Goal: Task Accomplishment & Management: Complete application form

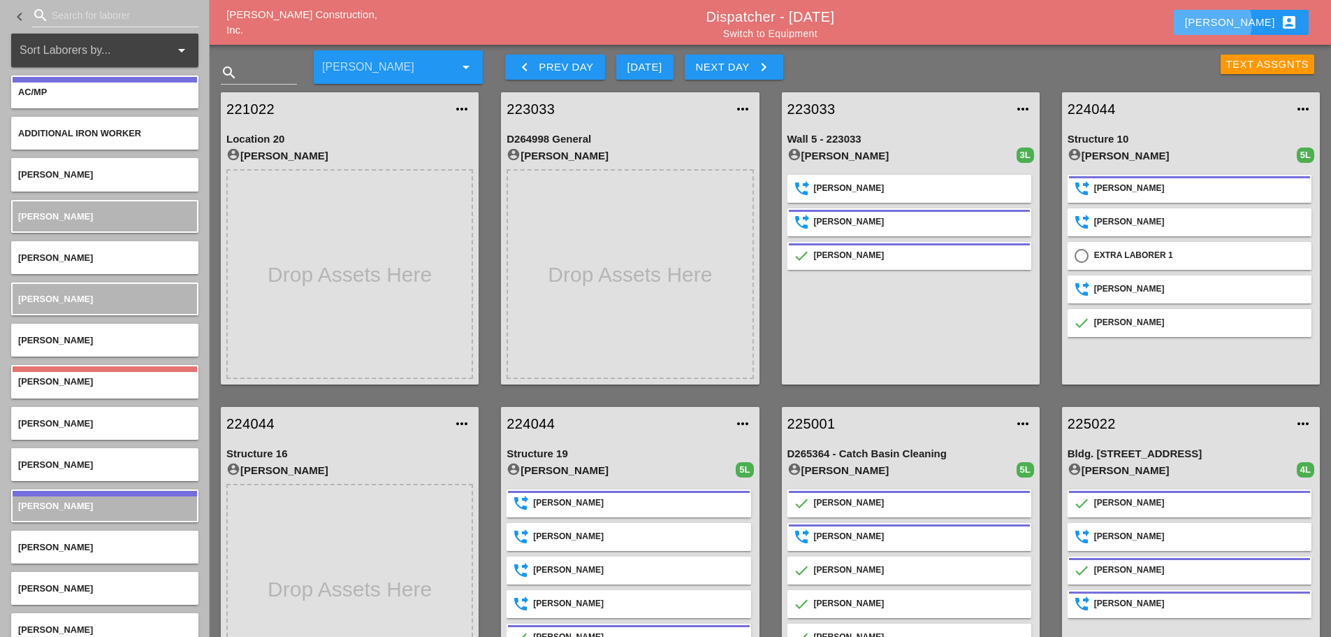
click at [1254, 19] on div "[PERSON_NAME] account_box" at bounding box center [1241, 22] width 112 height 17
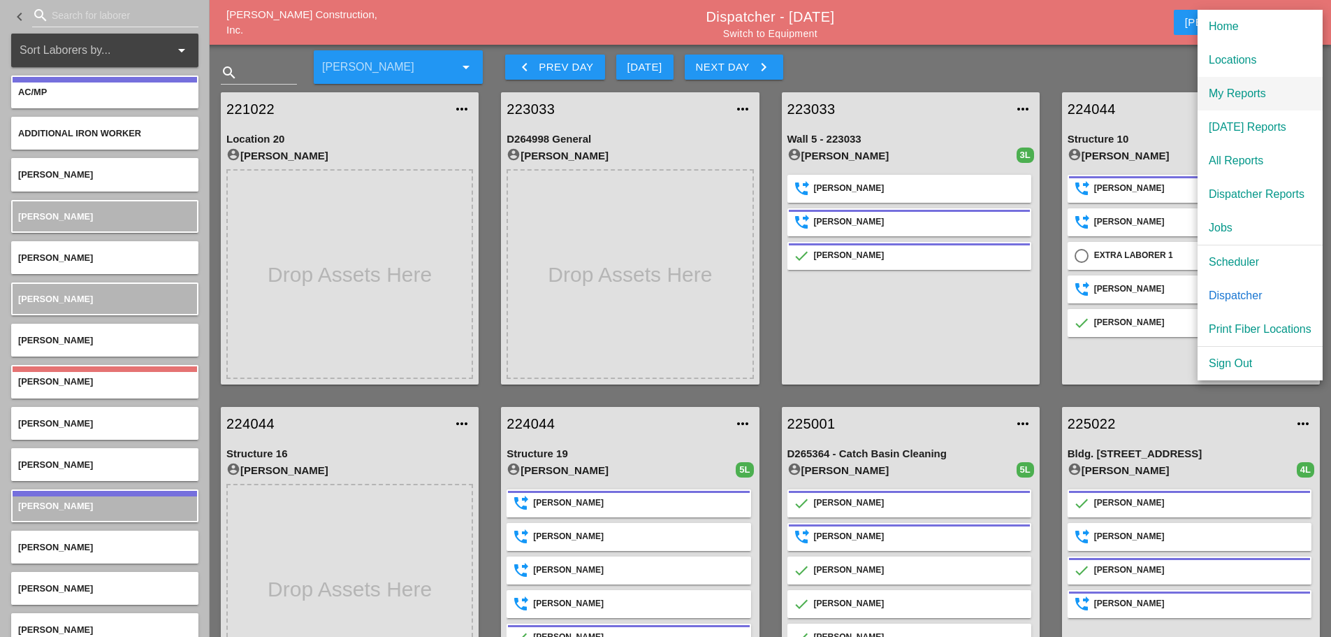
click at [1250, 89] on div "My Reports" at bounding box center [1260, 93] width 103 height 17
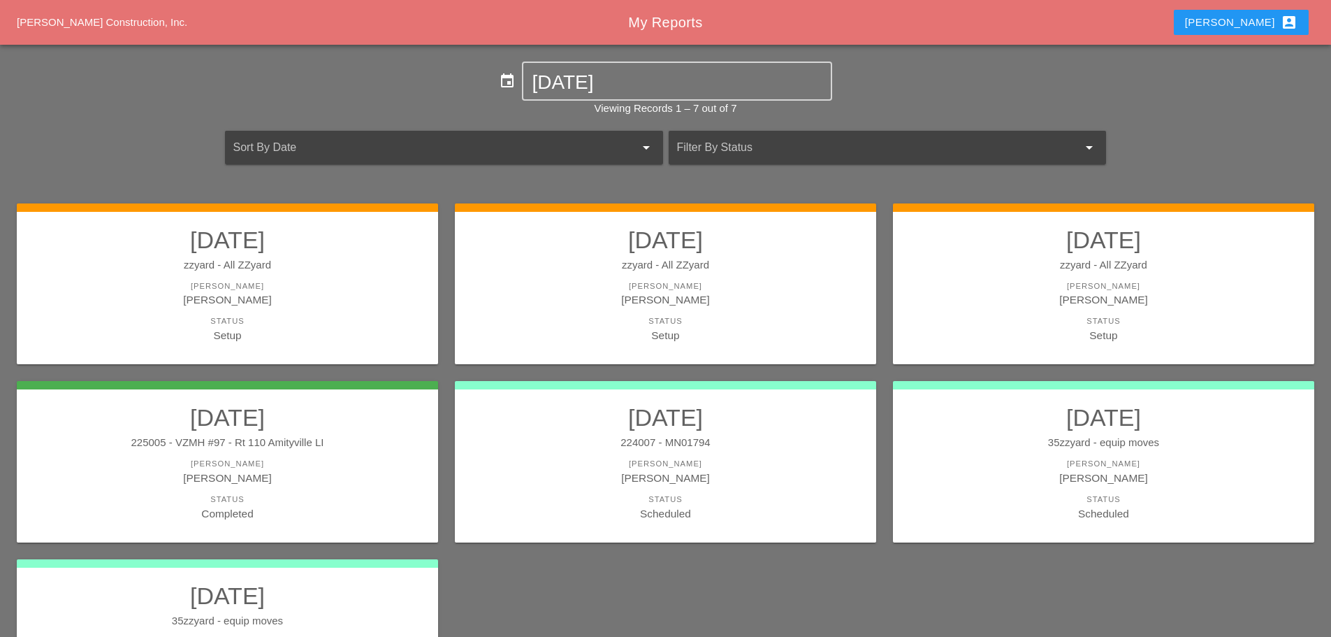
click at [975, 296] on div "[PERSON_NAME]" at bounding box center [1103, 299] width 393 height 16
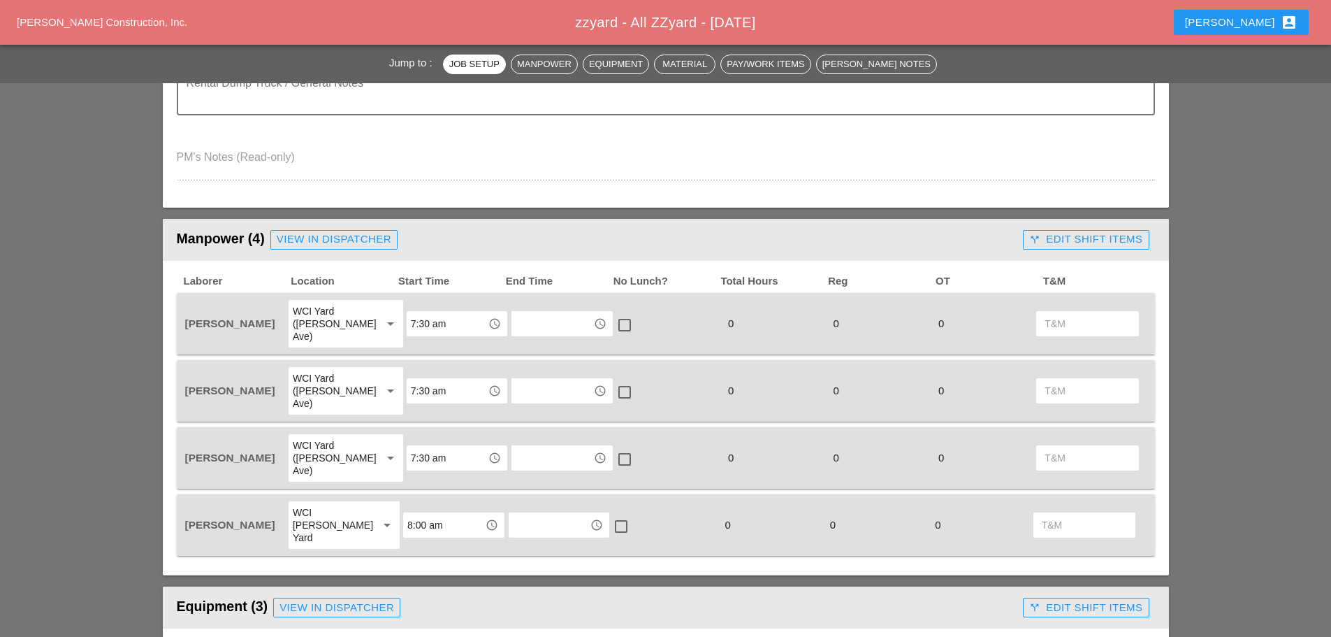
scroll to position [559, 0]
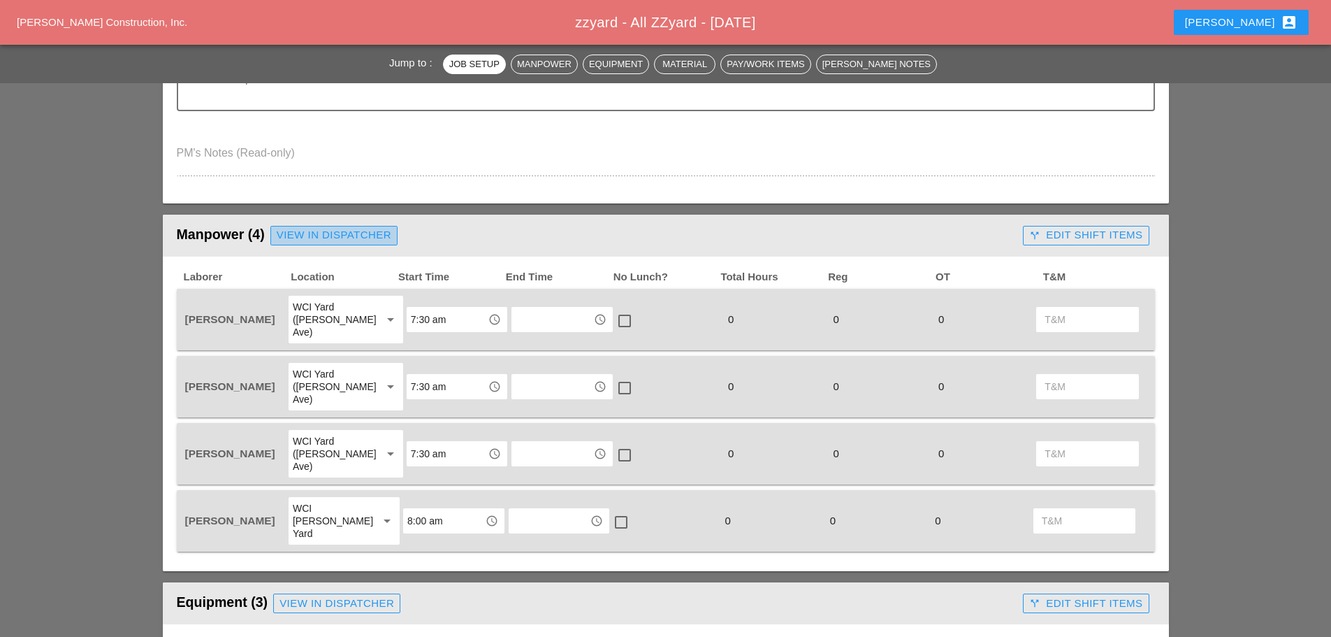
click at [379, 239] on div "View in Dispatcher" at bounding box center [334, 235] width 115 height 16
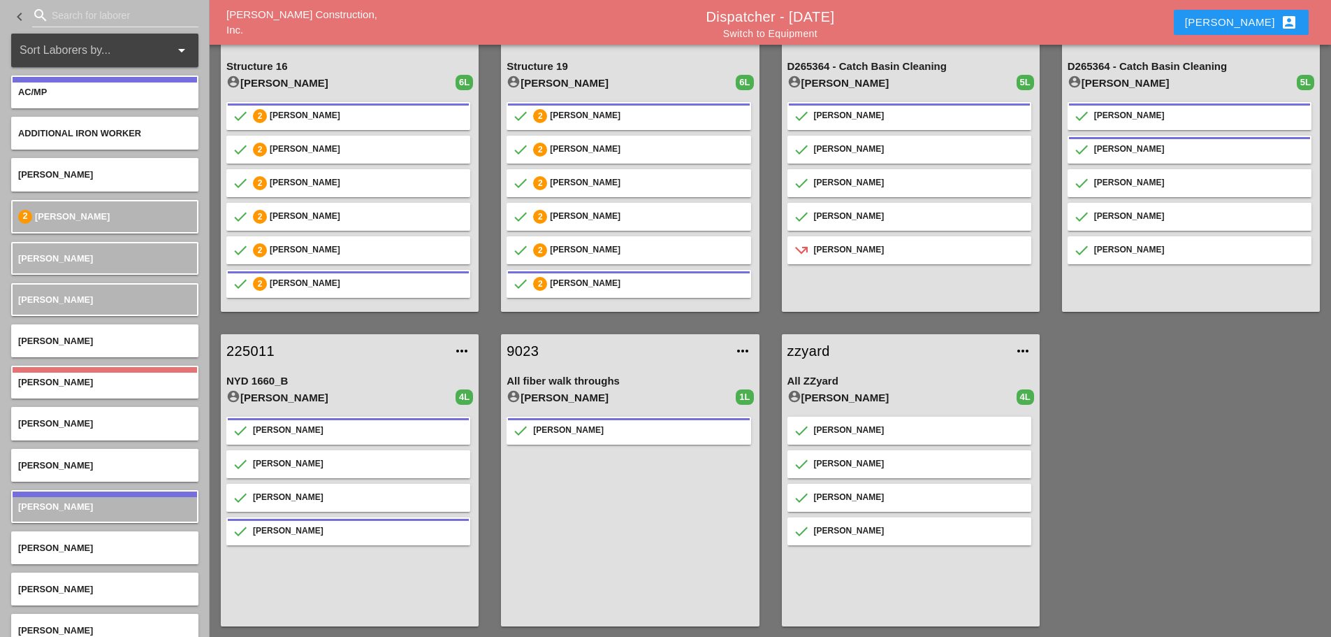
scroll to position [388, 0]
click at [812, 347] on link "zzyard" at bounding box center [896, 350] width 219 height 21
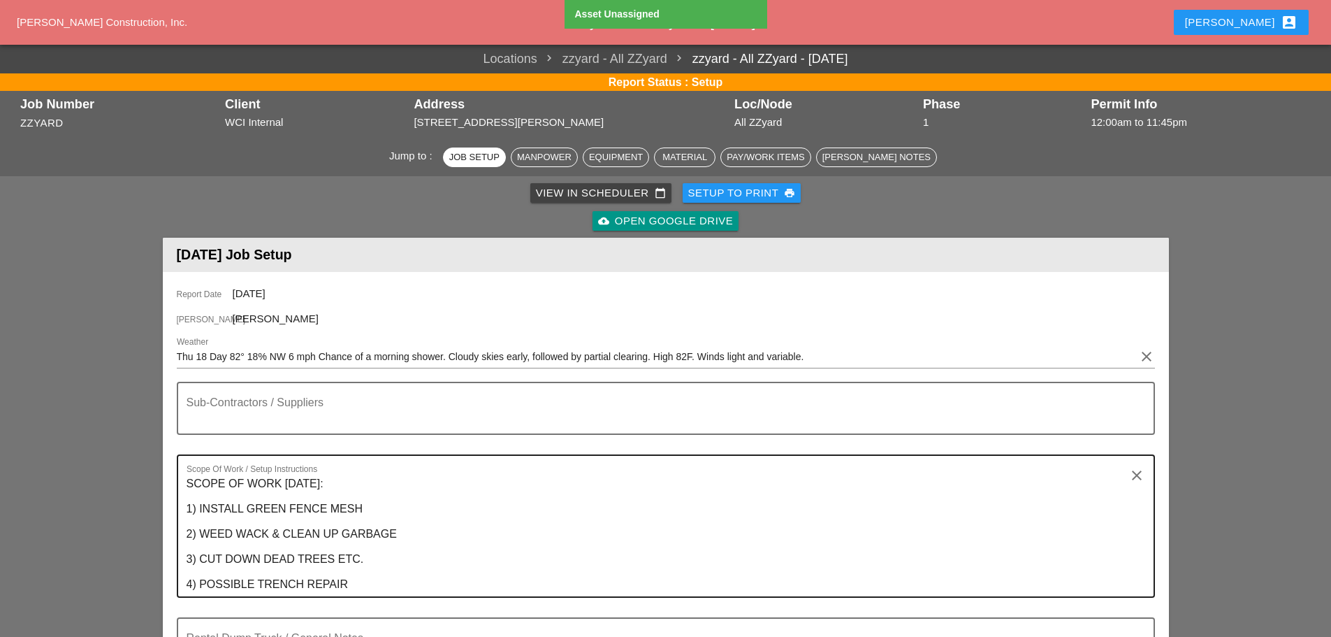
scroll to position [419, 0]
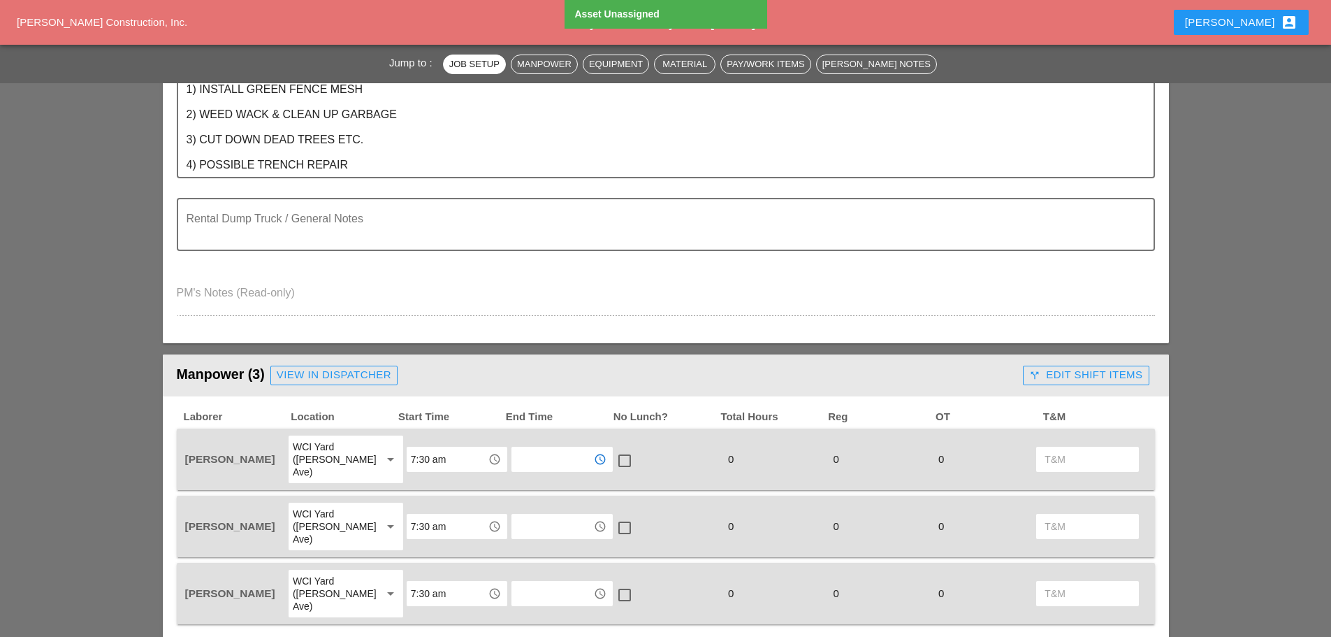
click at [563, 455] on input "text" at bounding box center [552, 459] width 73 height 22
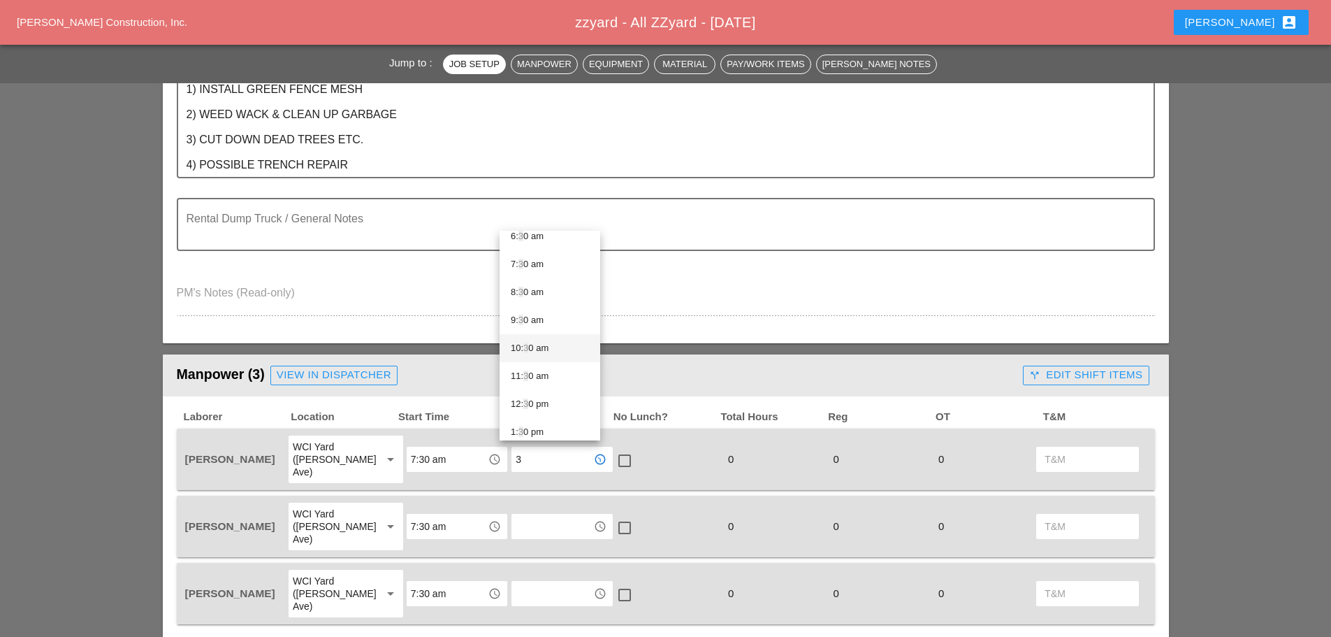
scroll to position [279, 0]
click at [546, 414] on div "3 :00 pm" at bounding box center [550, 415] width 78 height 17
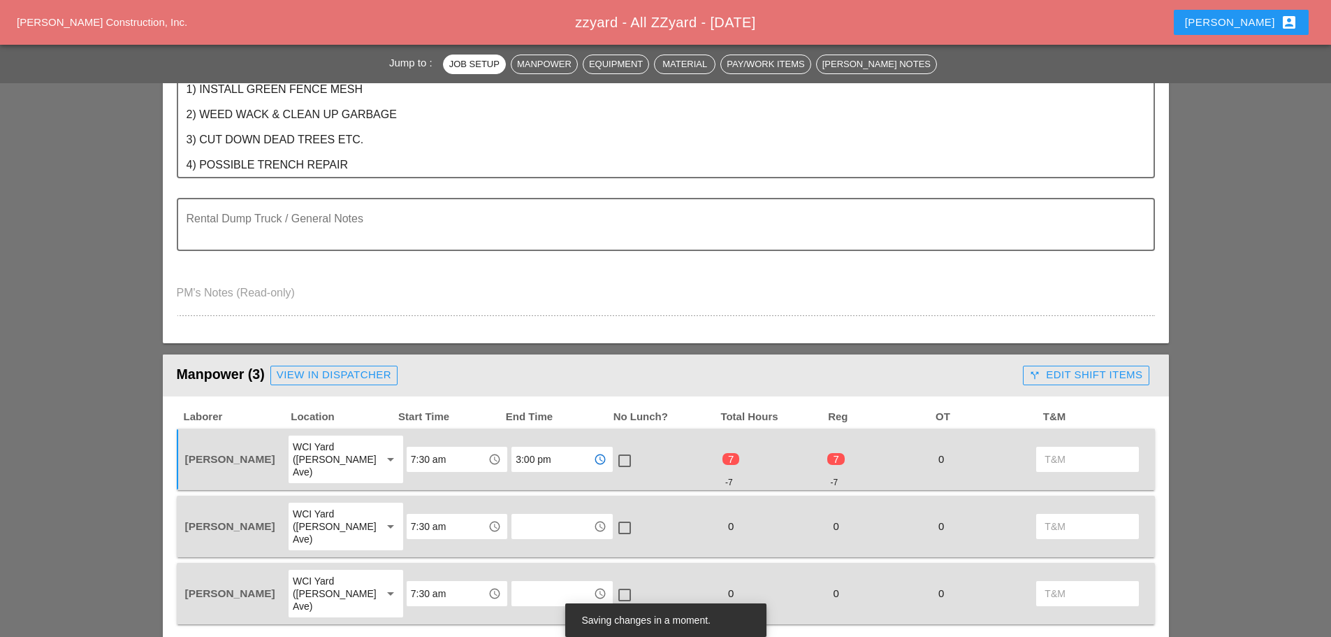
click at [549, 452] on input "3:00 pm" at bounding box center [552, 459] width 73 height 22
click at [540, 410] on div "3:30 pm" at bounding box center [551, 415] width 81 height 17
type input "3:30 pm"
click at [440, 450] on input "7:30 am" at bounding box center [447, 459] width 73 height 22
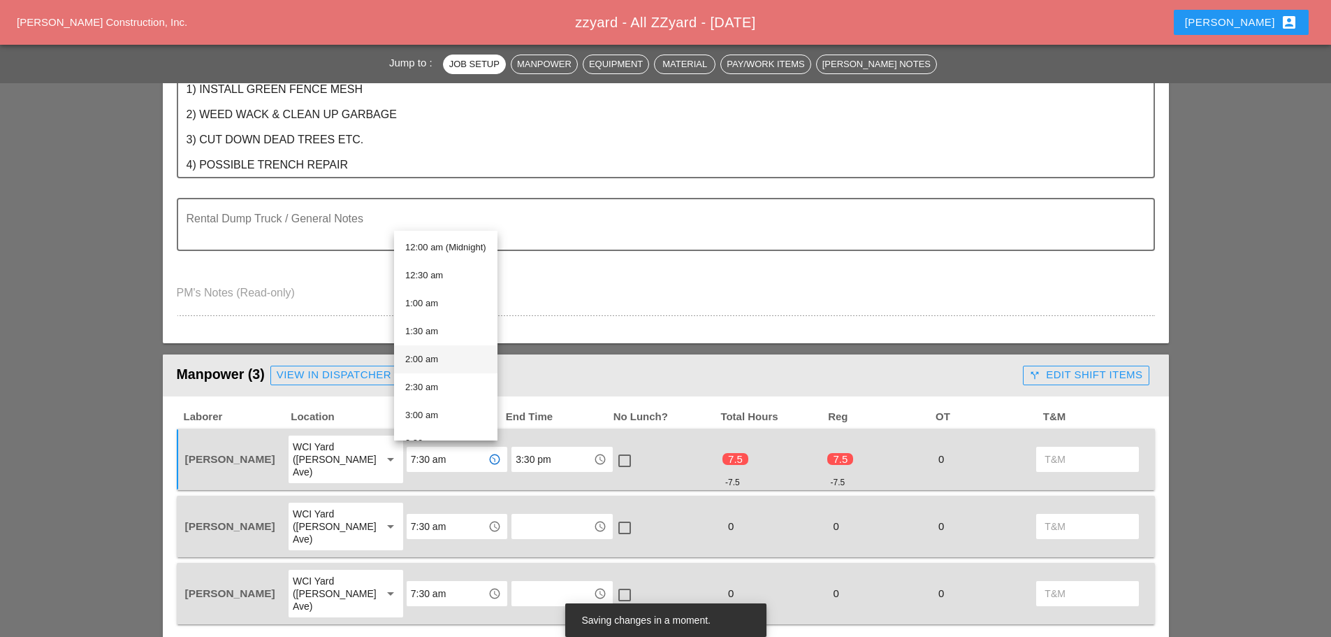
scroll to position [210, 0]
click at [442, 424] on div "7:00 am" at bounding box center [445, 429] width 81 height 17
type input "7:00 am"
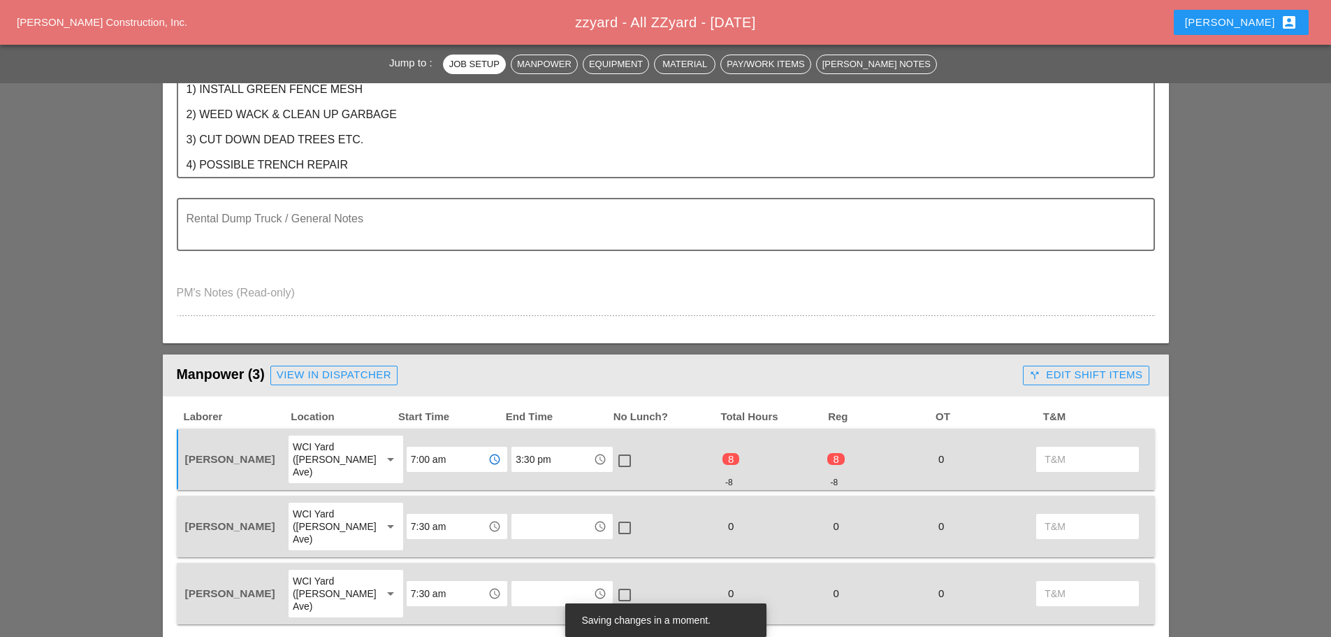
click at [446, 515] on input "7:30 am" at bounding box center [447, 526] width 73 height 22
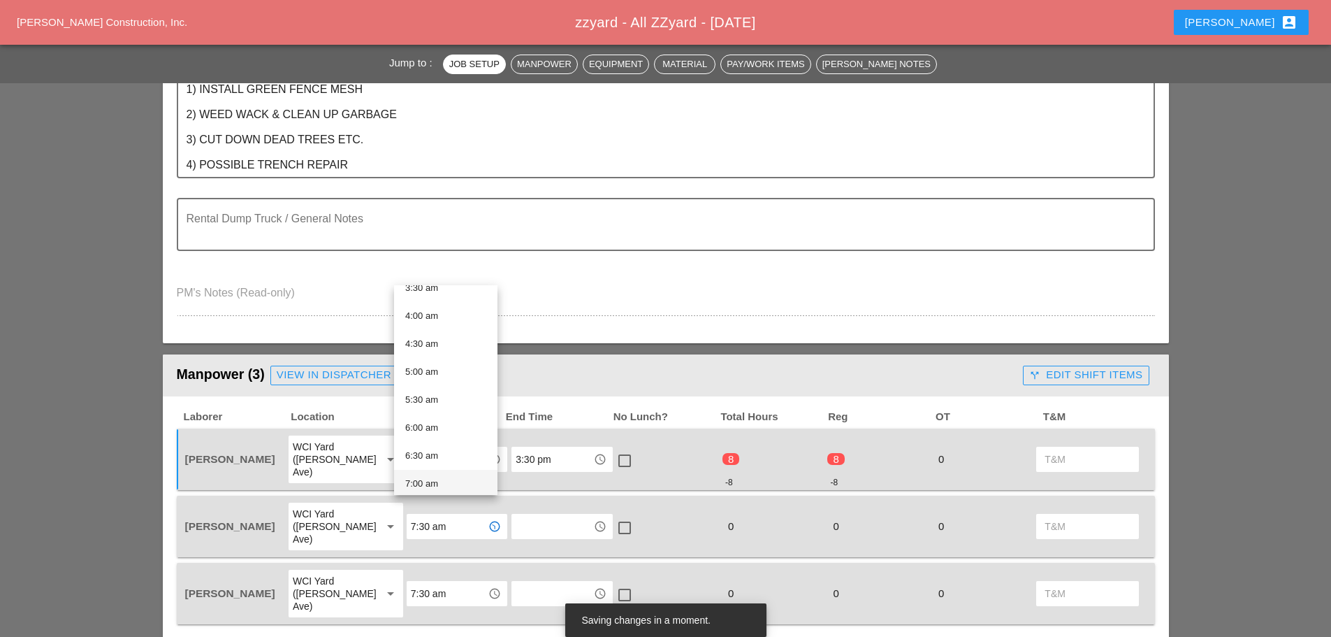
click at [434, 484] on div "7:00 am" at bounding box center [445, 483] width 81 height 17
type input "7:00 am"
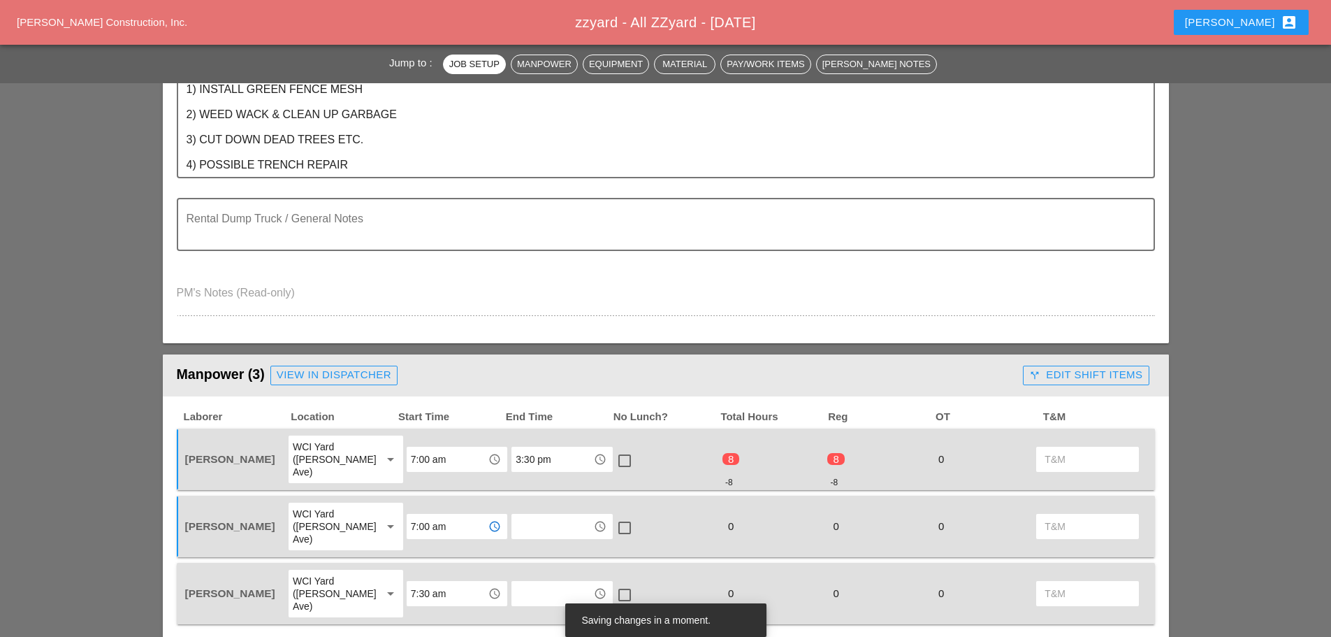
click at [444, 582] on input "7:30 am" at bounding box center [447, 593] width 73 height 22
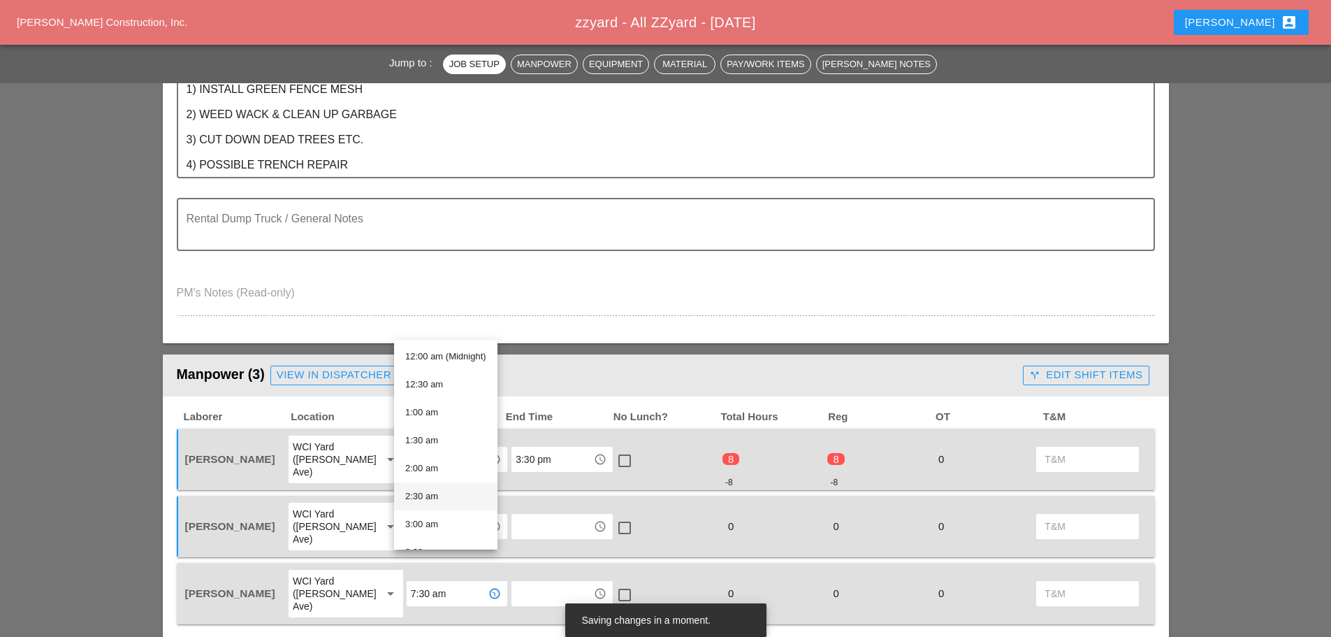
scroll to position [279, 0]
click at [431, 458] on div "7:00 am" at bounding box center [445, 468] width 81 height 28
type input "7:00 am"
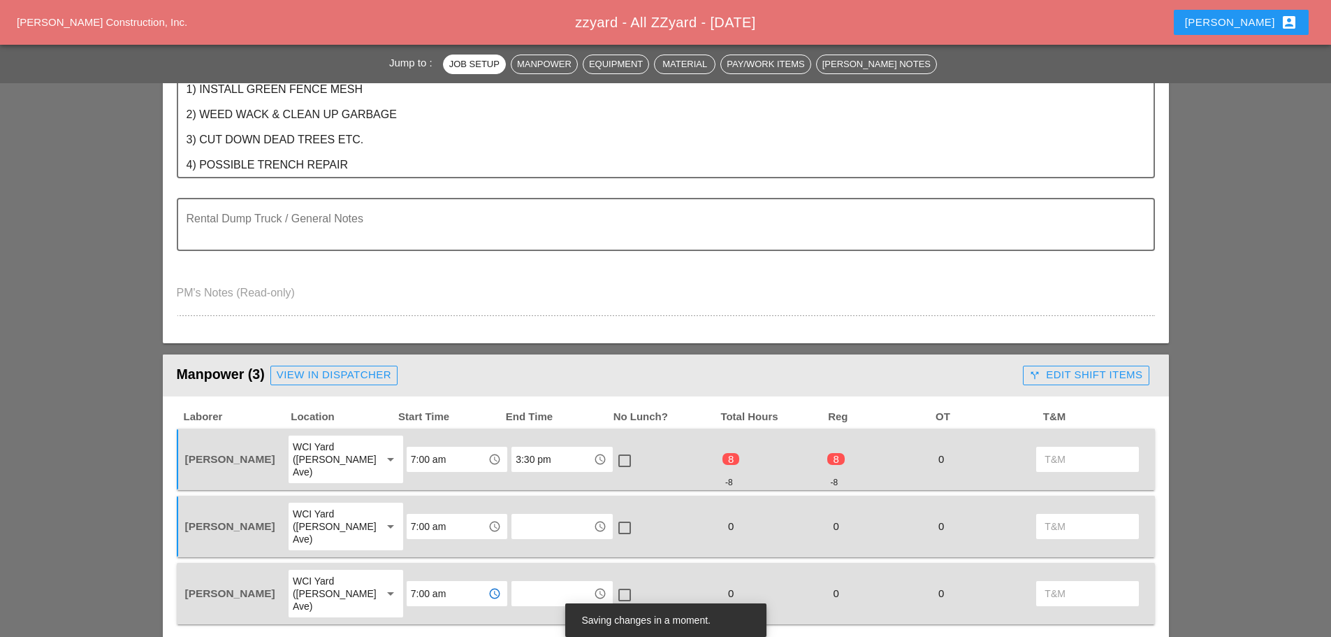
click at [532, 515] on input "text" at bounding box center [552, 526] width 73 height 22
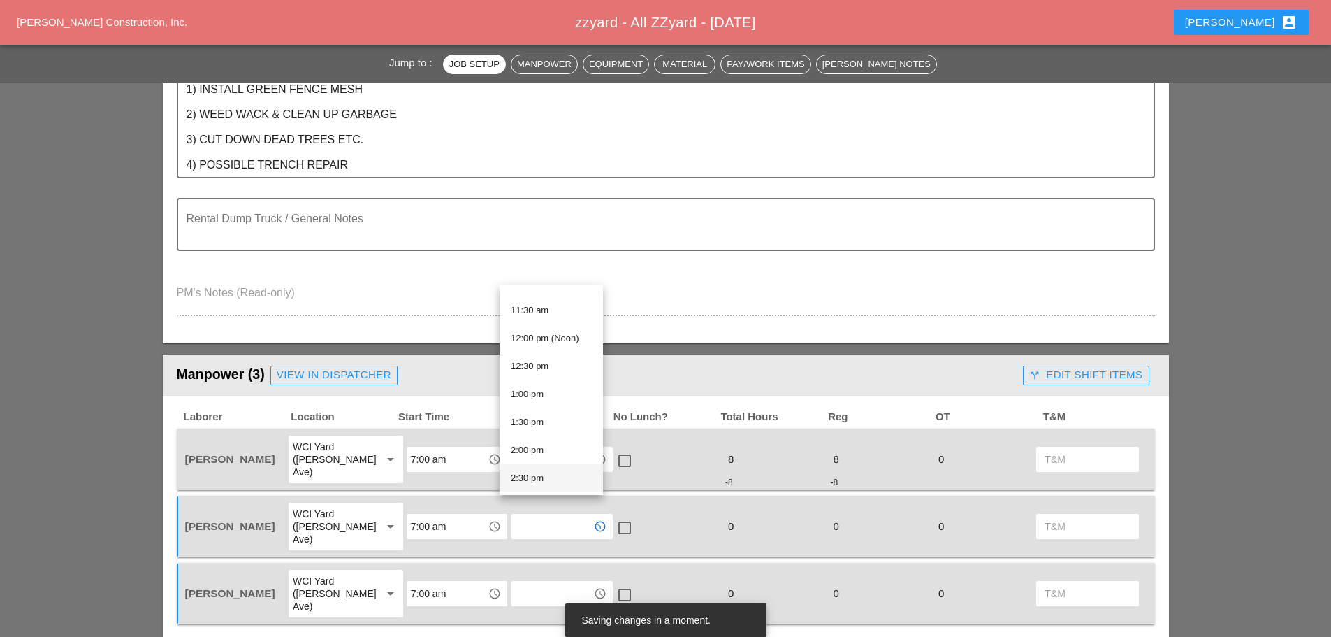
scroll to position [704, 0]
click at [537, 463] on div "3:30 pm" at bounding box center [551, 464] width 81 height 17
type input "3:30 pm"
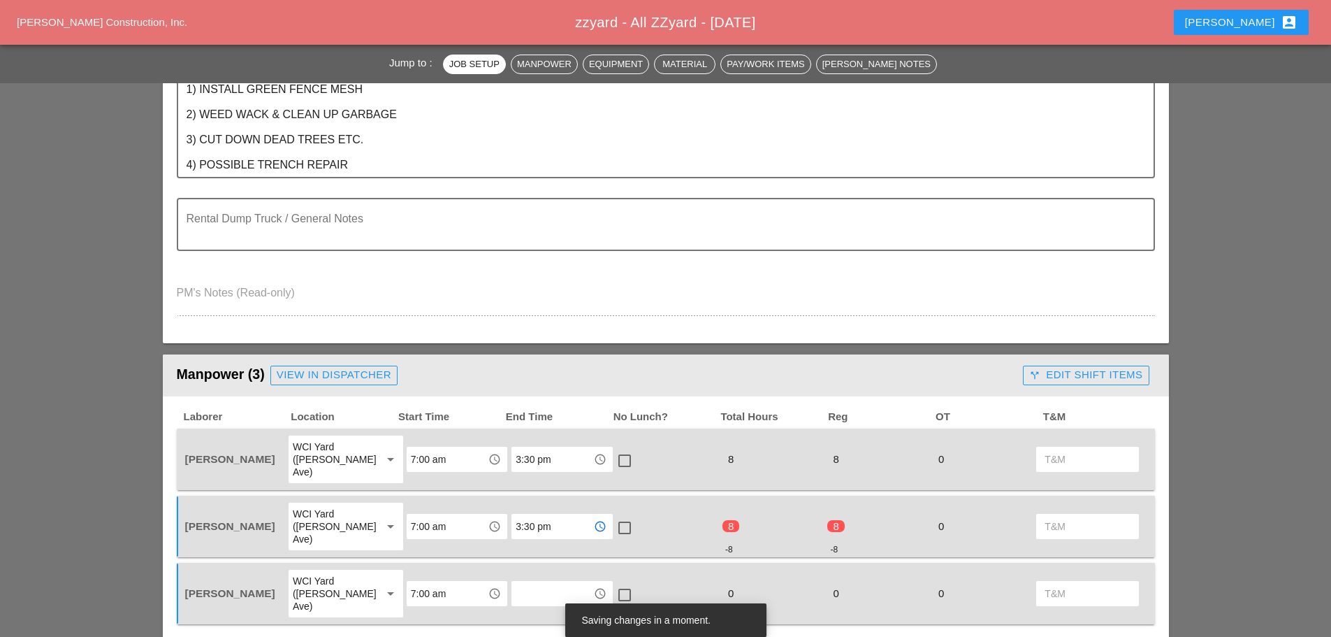
click at [539, 582] on input "text" at bounding box center [552, 593] width 73 height 22
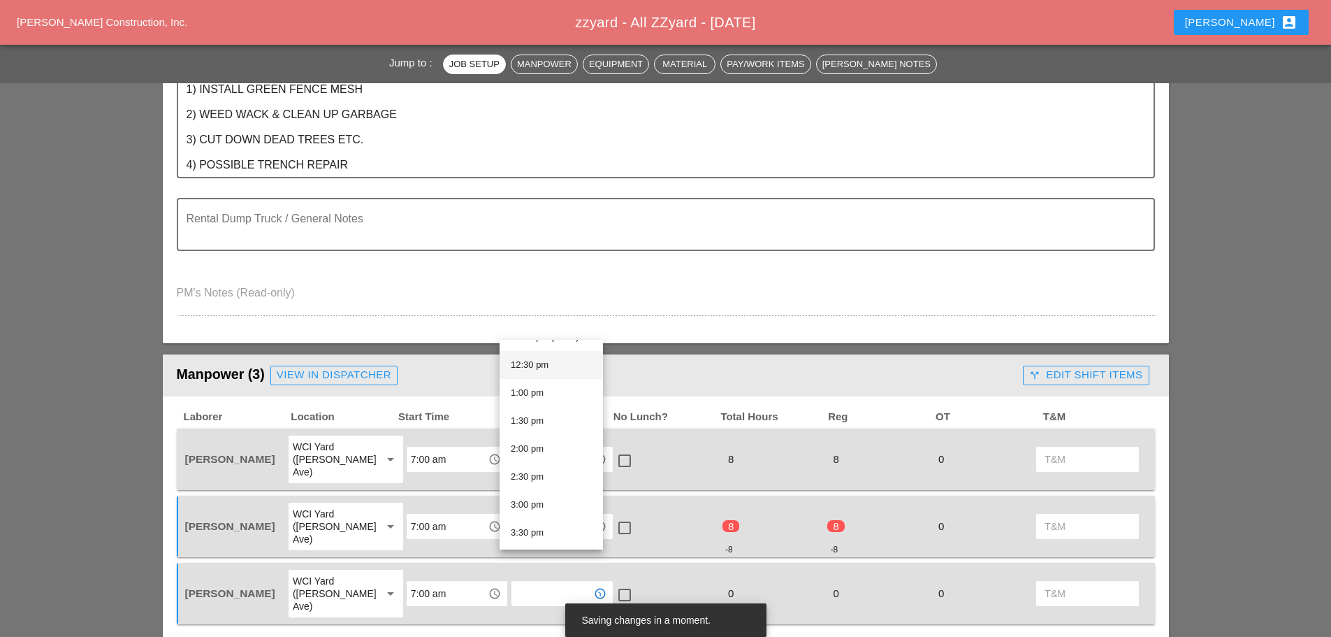
scroll to position [699, 0]
click at [537, 519] on div "3:30 pm" at bounding box center [551, 524] width 81 height 17
type input "3:30 pm"
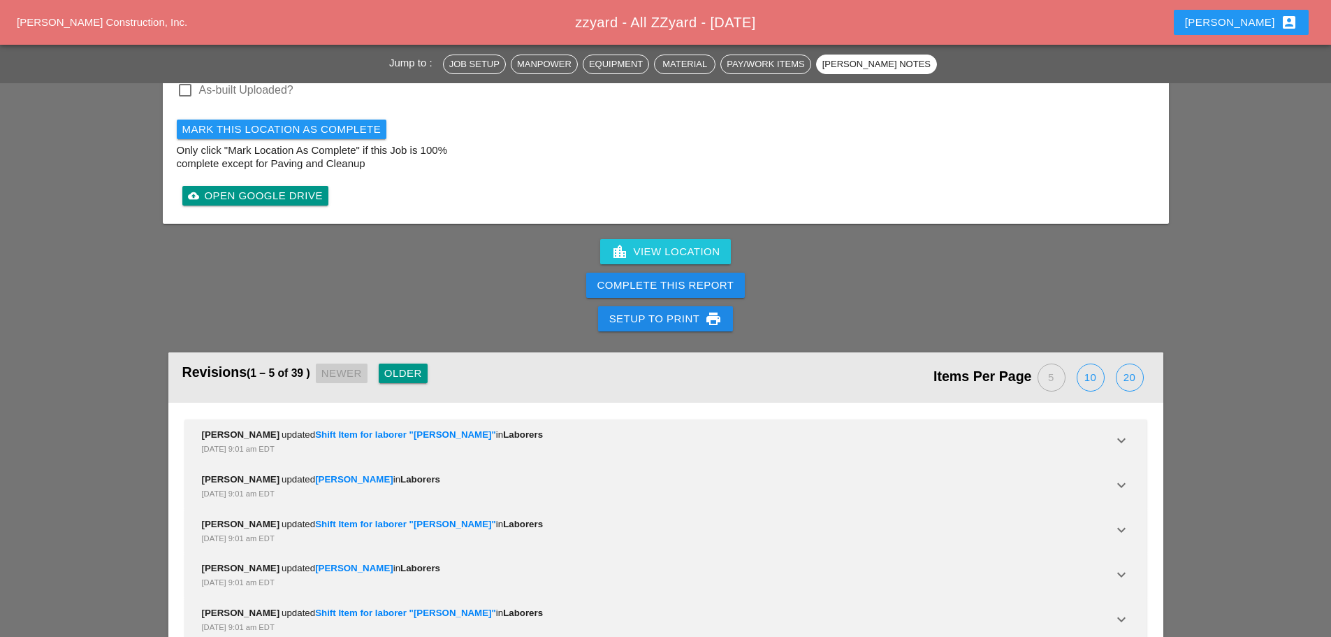
scroll to position [2198, 0]
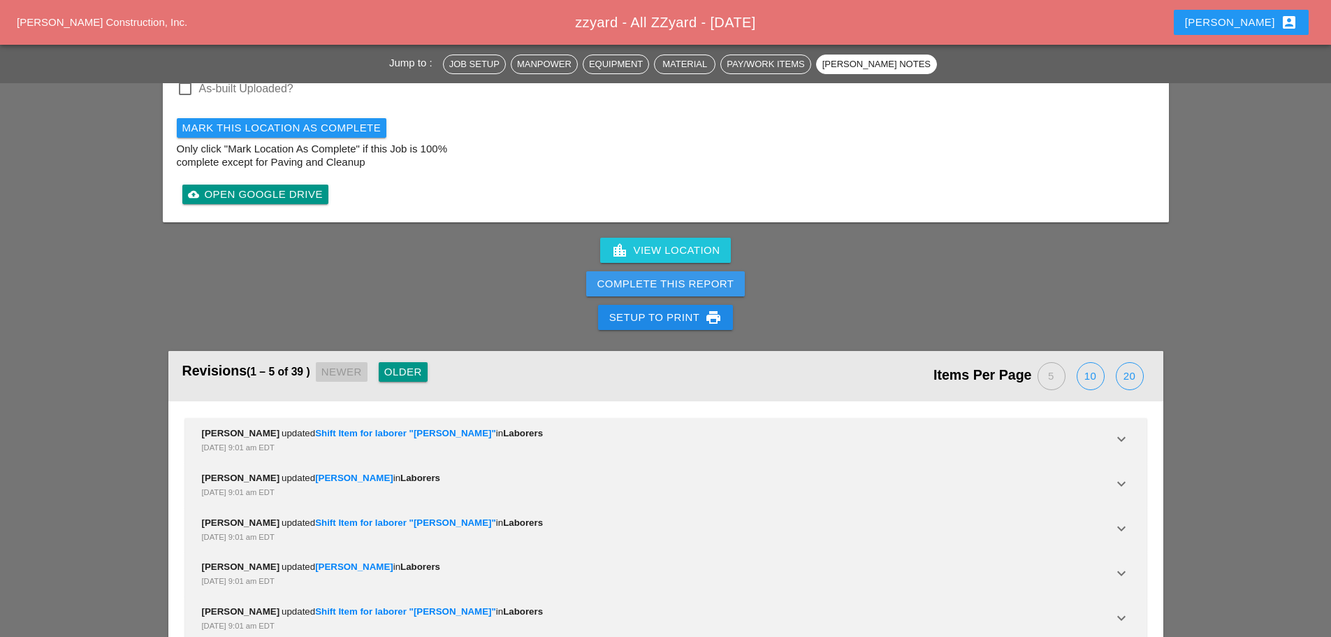
drag, startPoint x: 678, startPoint y: 246, endPoint x: 798, endPoint y: 73, distance: 210.9
click at [678, 276] on div "Complete This Report" at bounding box center [665, 284] width 137 height 16
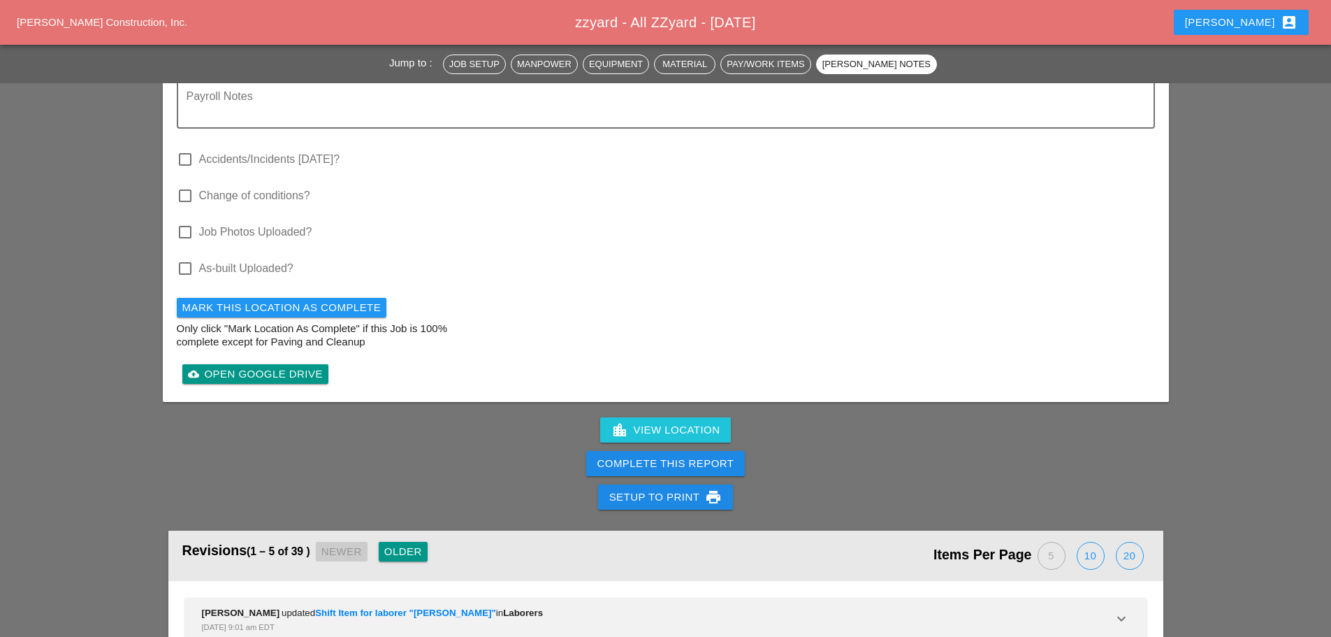
scroll to position [2026, 0]
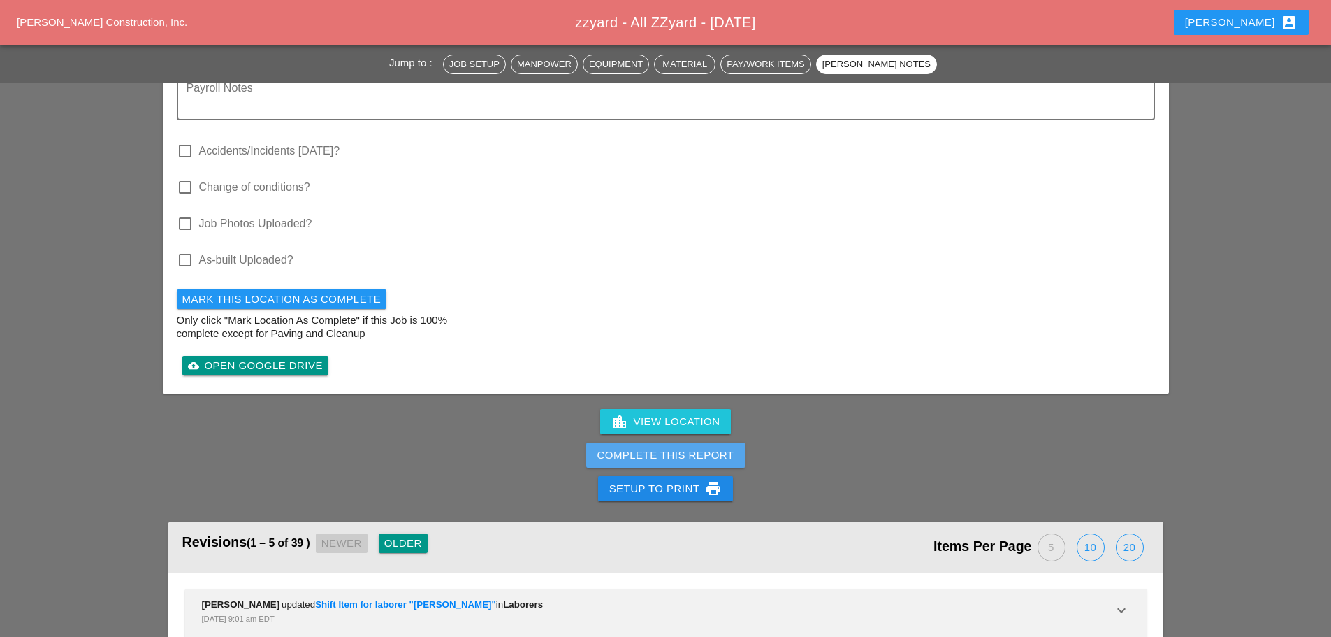
click at [667, 442] on button "Complete This Report" at bounding box center [665, 454] width 159 height 25
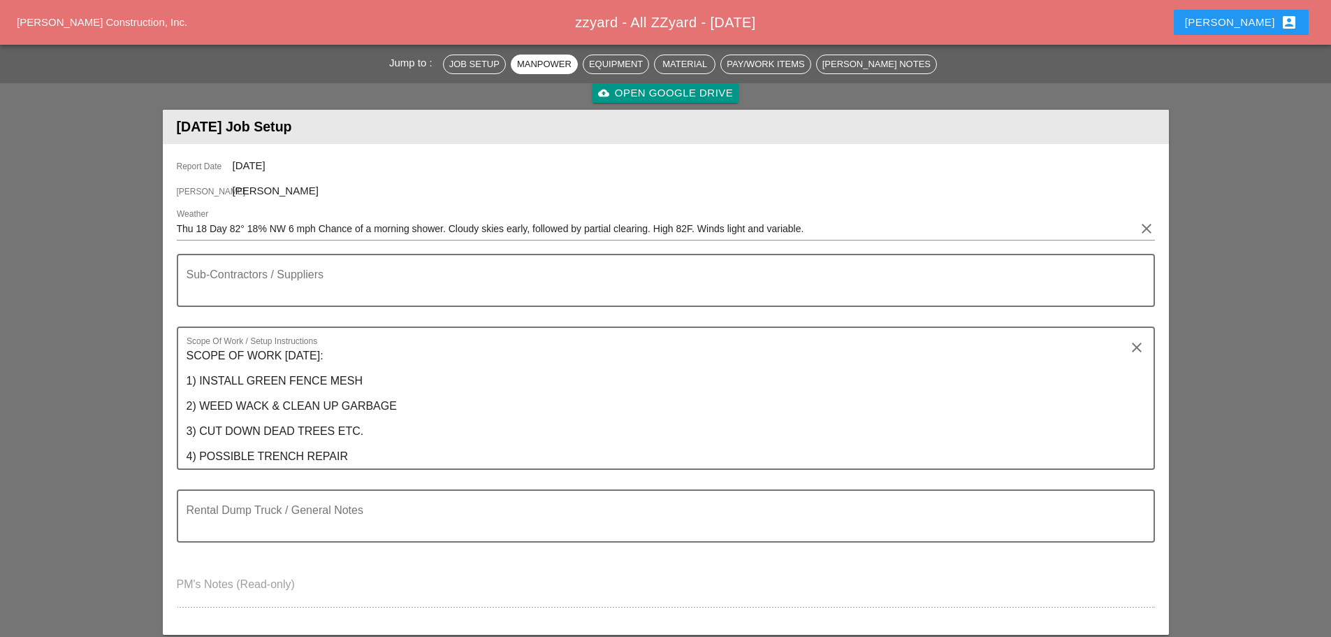
scroll to position [0, 0]
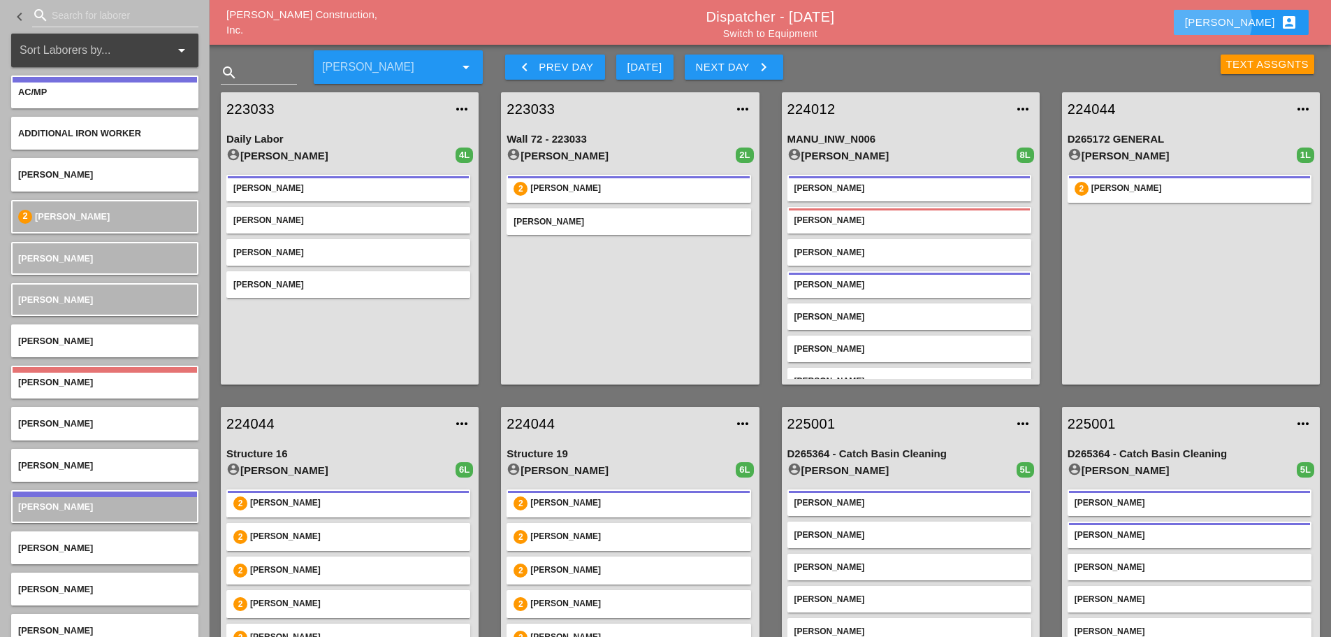
click at [1261, 13] on button "[PERSON_NAME] account_box" at bounding box center [1241, 22] width 135 height 25
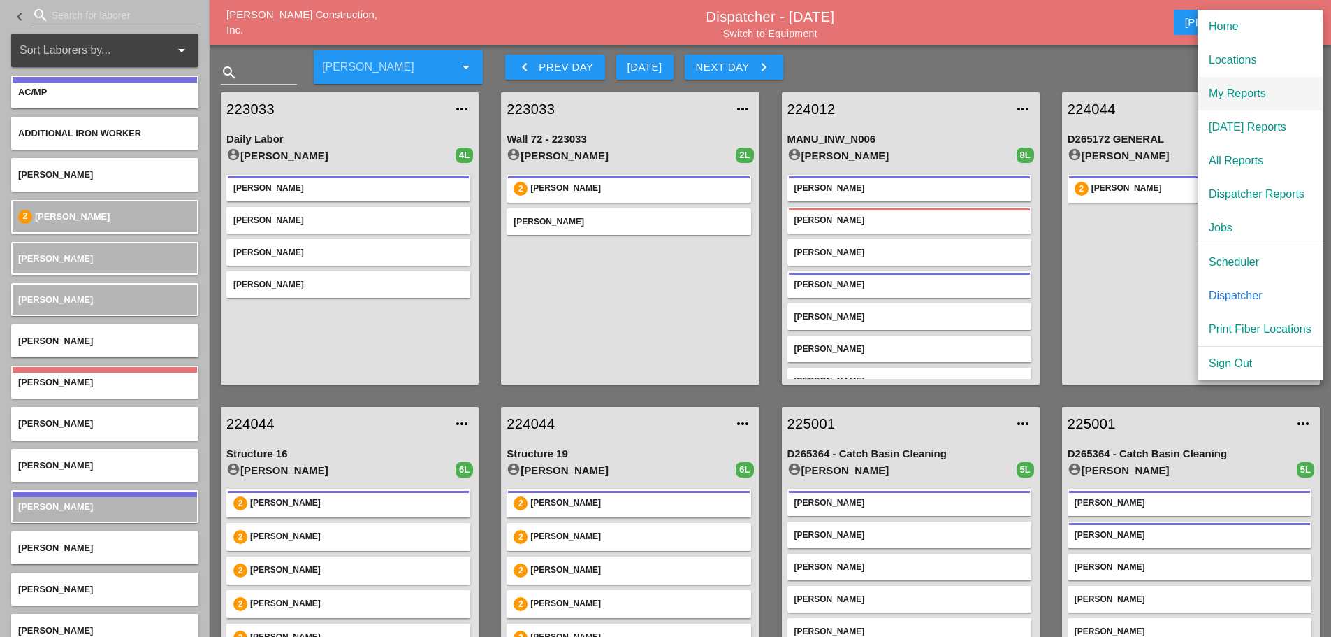
click at [1230, 85] on link "My Reports" at bounding box center [1260, 94] width 125 height 34
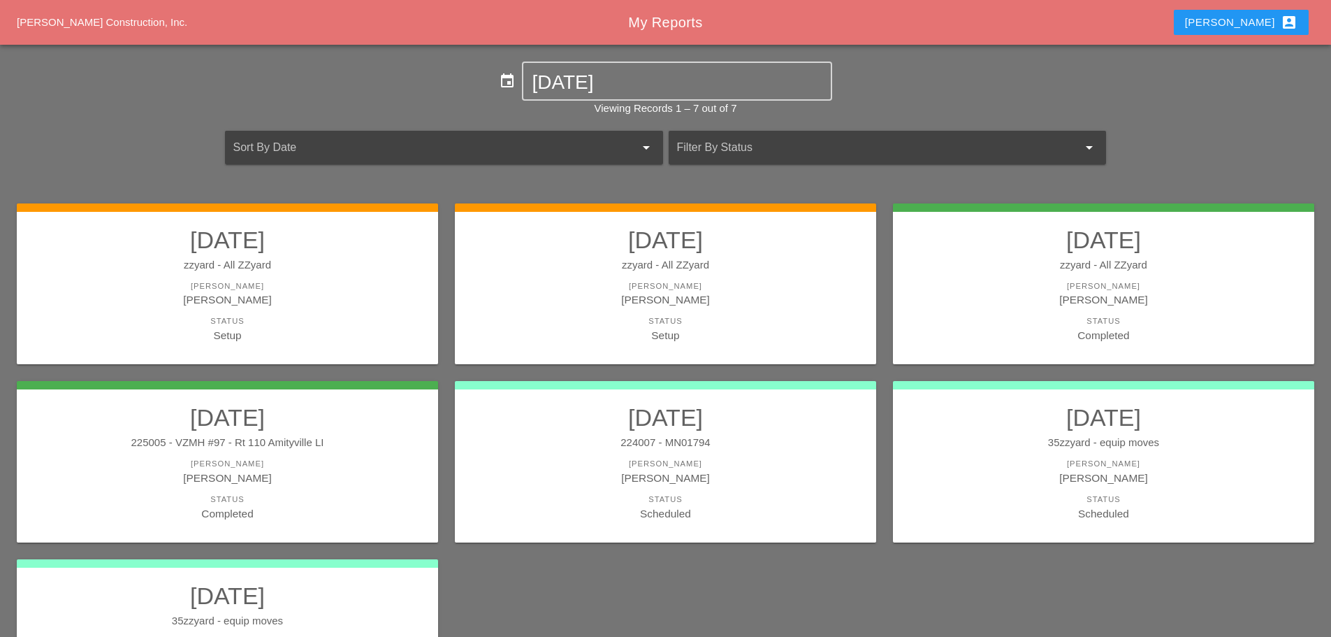
click at [633, 291] on div "[PERSON_NAME]" at bounding box center [665, 286] width 393 height 12
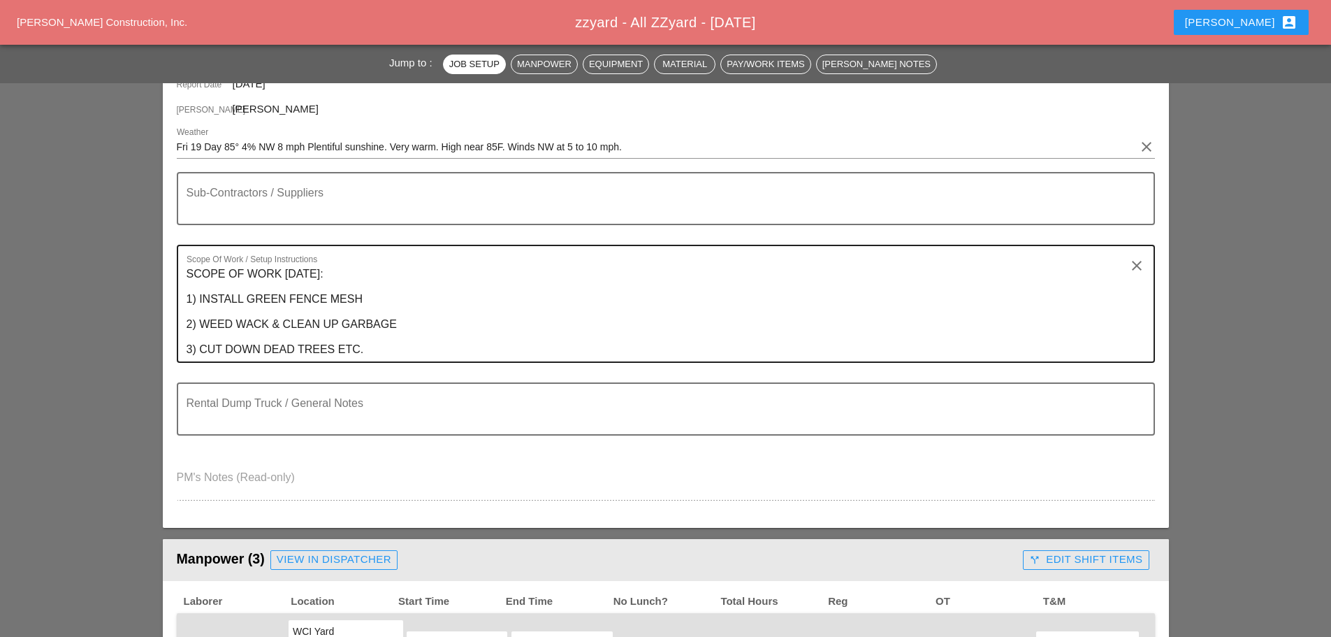
scroll to position [559, 0]
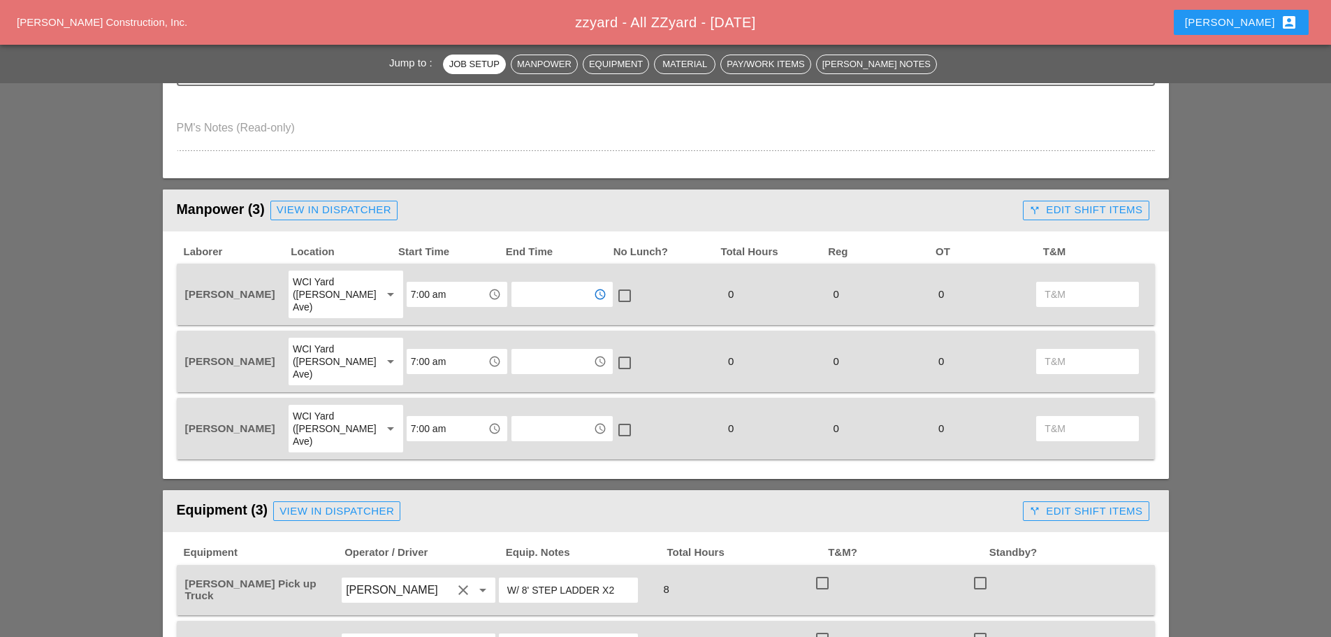
click at [558, 290] on input "text" at bounding box center [552, 294] width 73 height 22
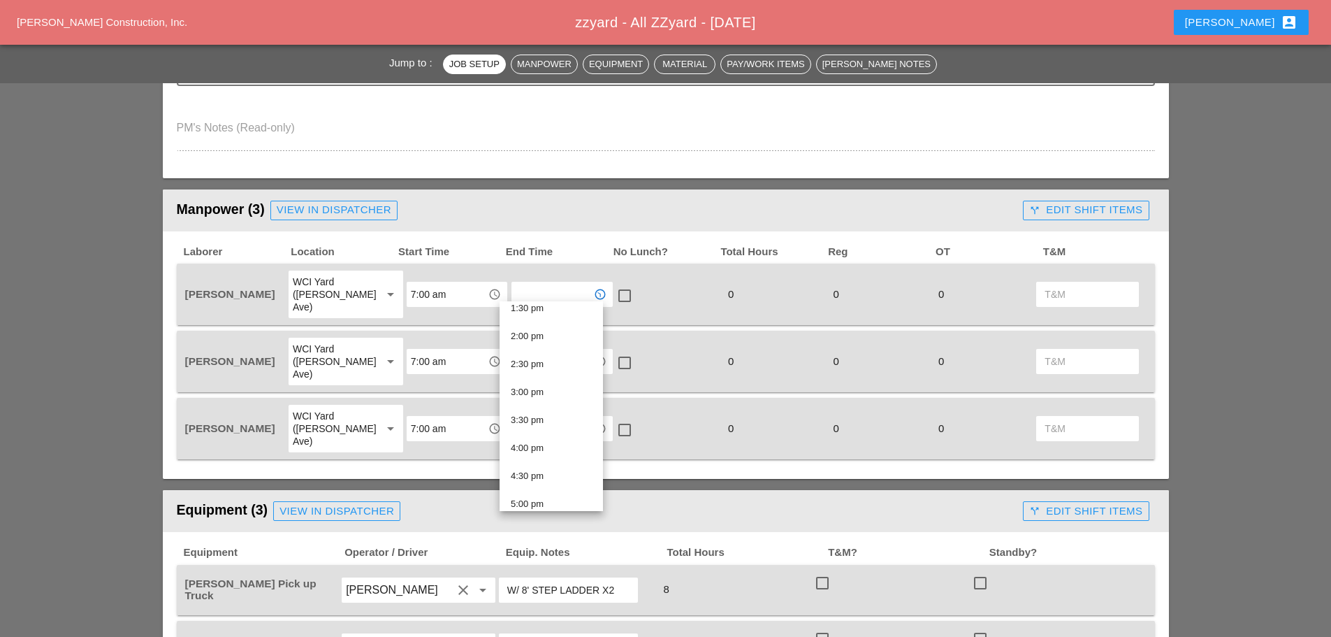
scroll to position [774, 0]
click at [539, 381] on div "3:00 pm" at bounding box center [551, 382] width 81 height 17
type input "3:00 pm"
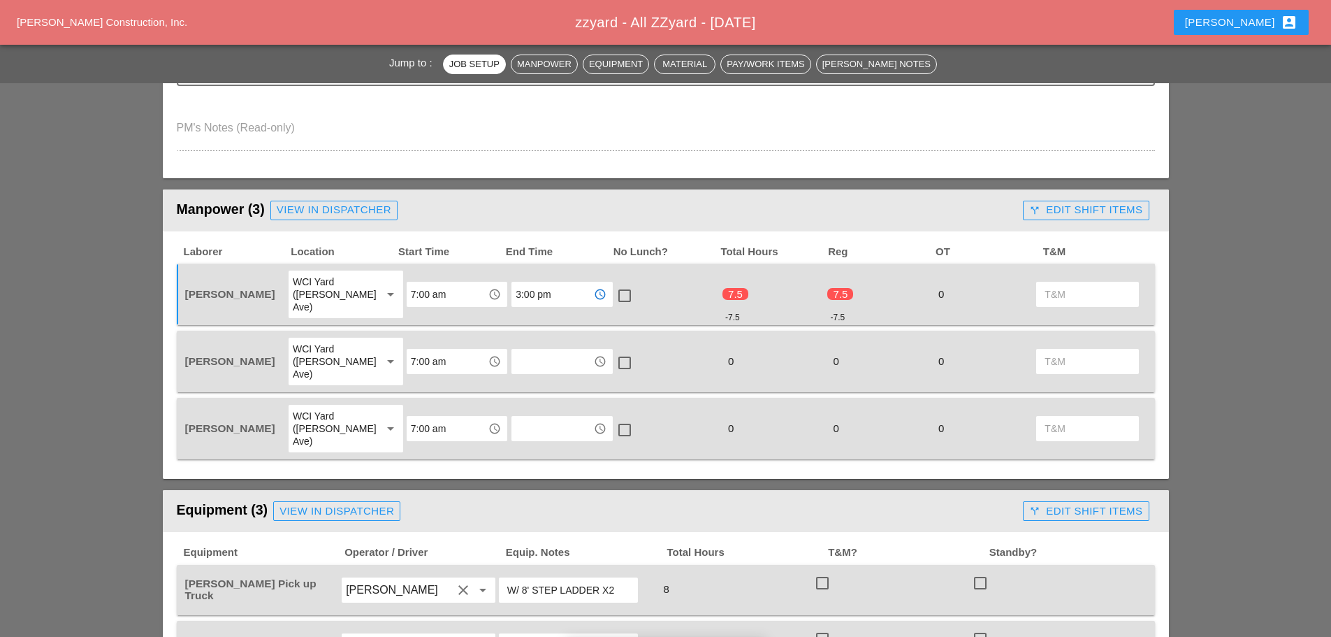
click at [538, 353] on input "text" at bounding box center [552, 361] width 73 height 22
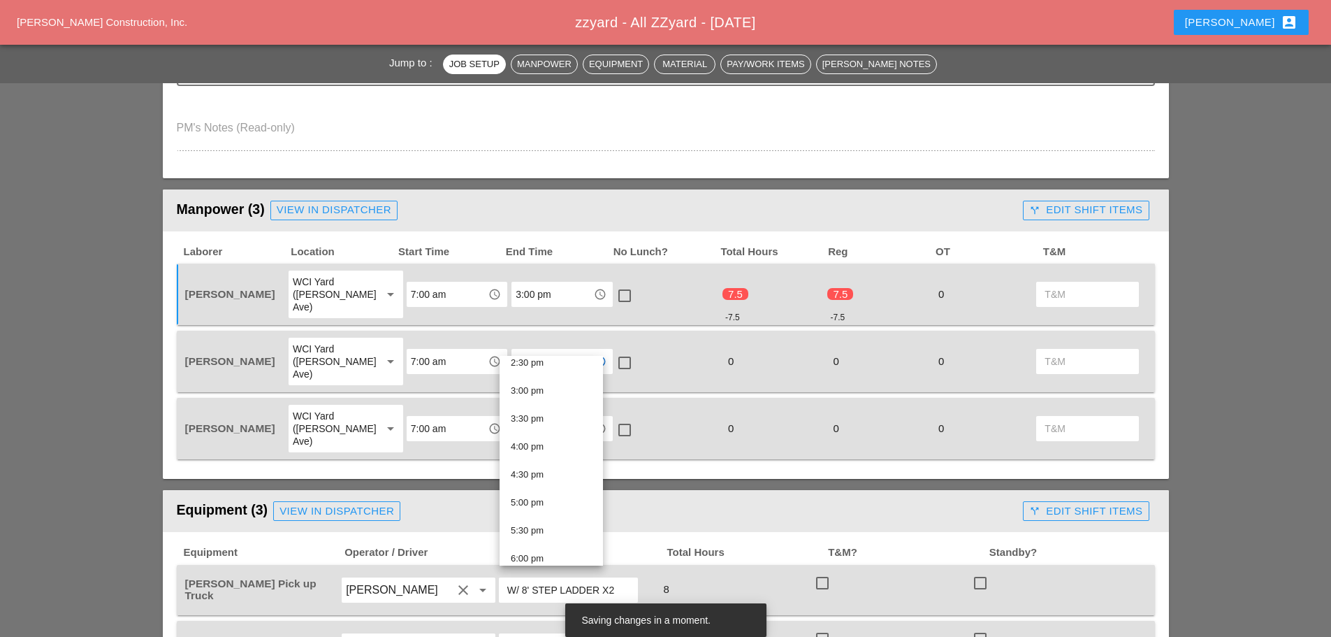
scroll to position [838, 0]
click at [542, 370] on div "3:00 pm" at bounding box center [551, 372] width 81 height 17
type input "3:00 pm"
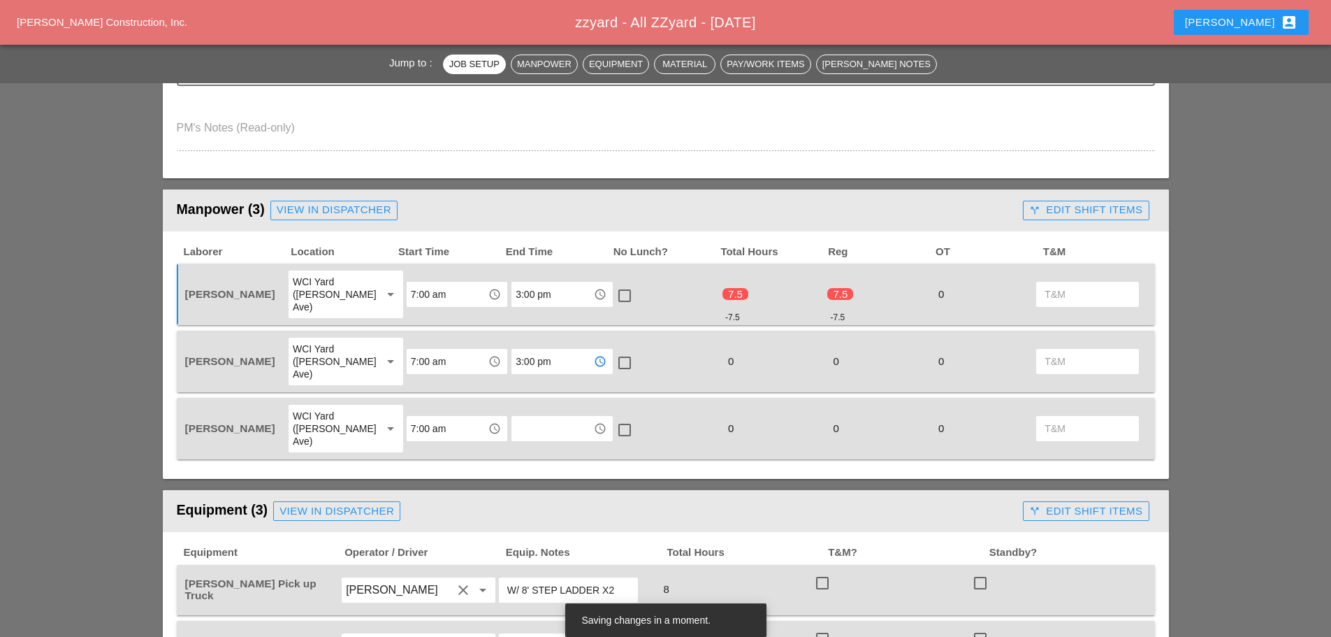
click at [543, 417] on input "text" at bounding box center [552, 428] width 73 height 22
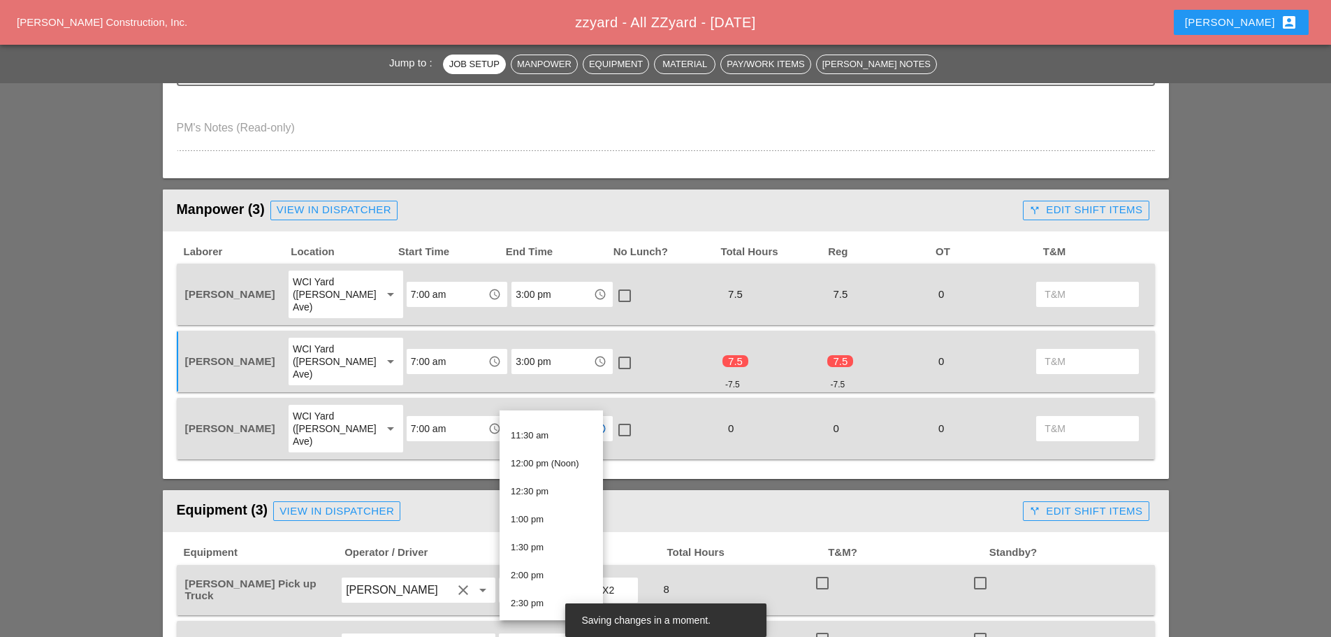
scroll to position [704, 0]
click at [544, 554] on div "3:00 pm" at bounding box center [551, 561] width 81 height 17
type input "3:00 pm"
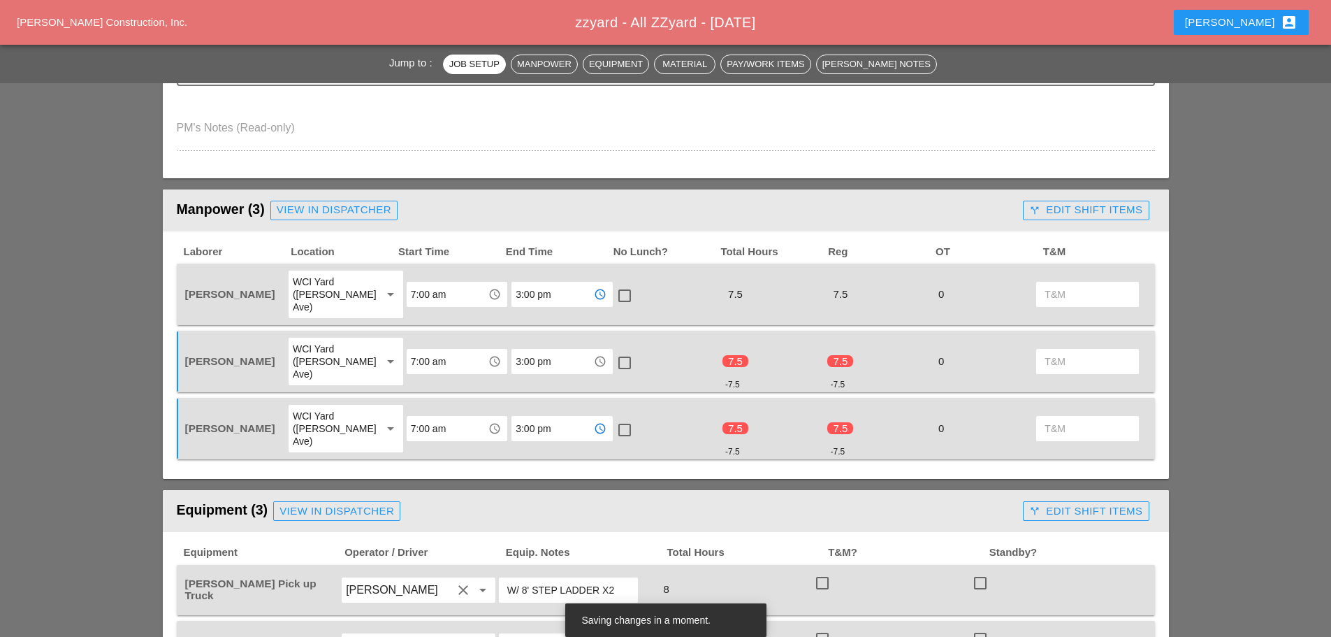
click at [544, 286] on input "3:00 pm" at bounding box center [552, 294] width 73 height 22
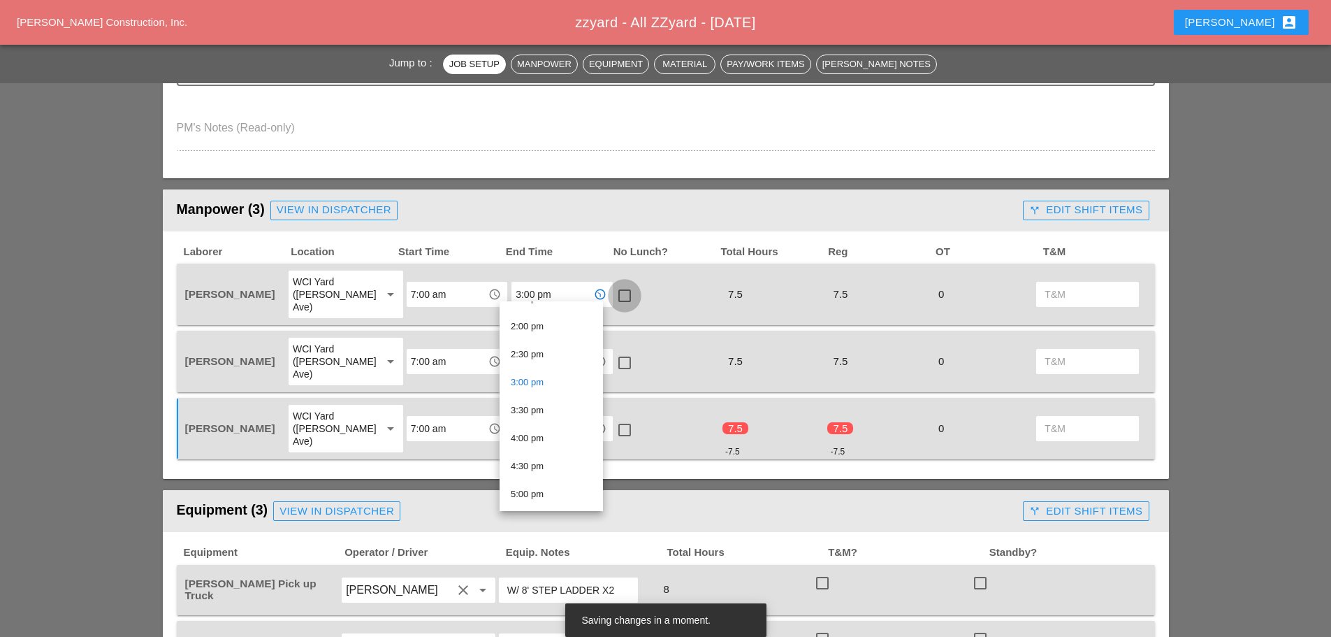
click at [613, 289] on div at bounding box center [625, 296] width 24 height 24
checkbox input "true"
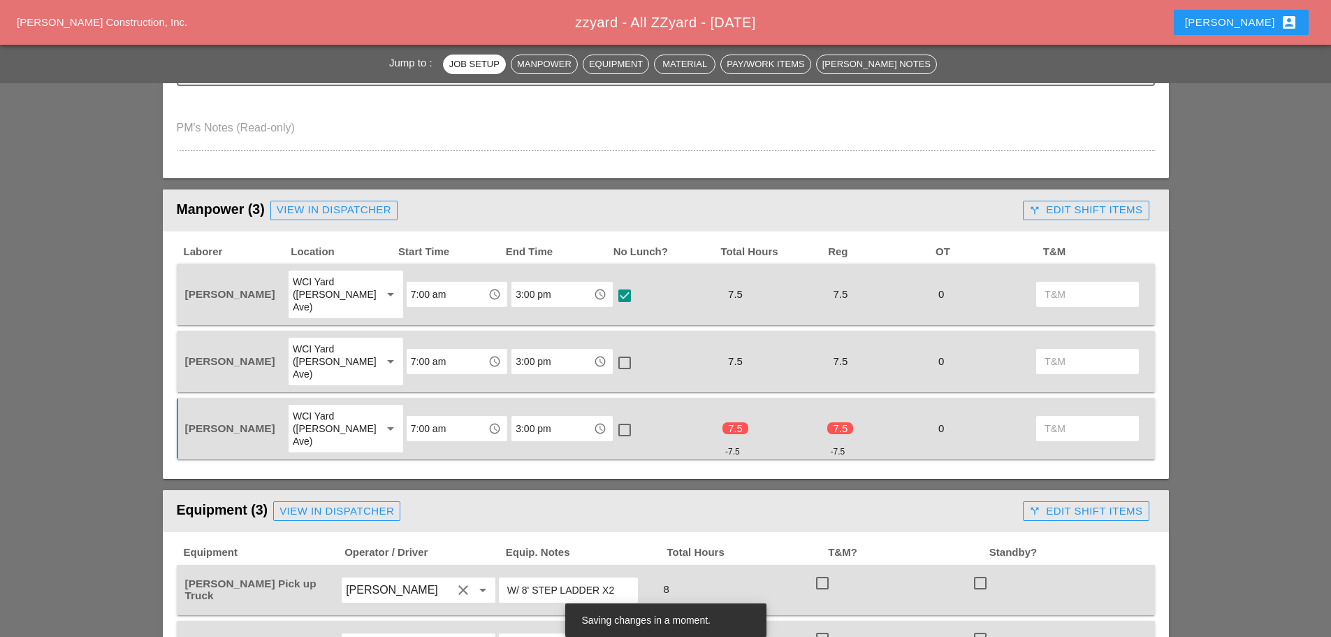
click at [613, 351] on div at bounding box center [625, 363] width 24 height 24
checkbox input "true"
click at [613, 418] on div at bounding box center [625, 430] width 24 height 24
checkbox input "true"
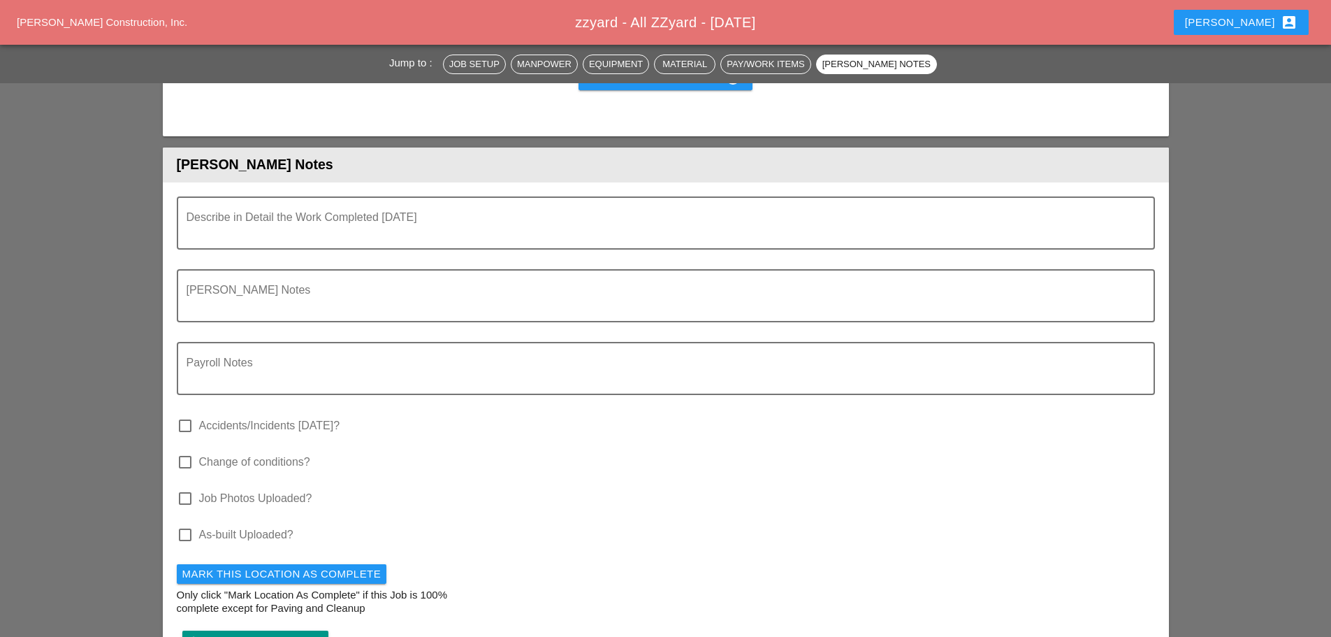
scroll to position [1817, 0]
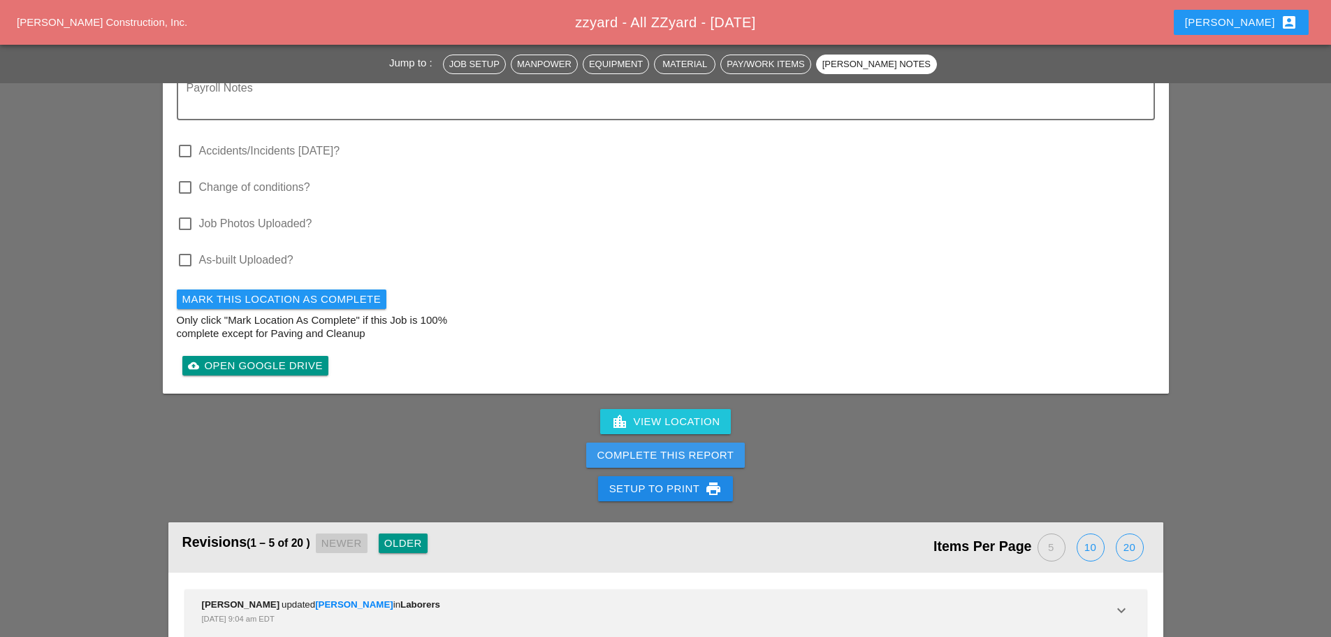
drag, startPoint x: 691, startPoint y: 409, endPoint x: 798, endPoint y: 71, distance: 354.7
click at [695, 442] on button "Complete This Report" at bounding box center [665, 454] width 159 height 25
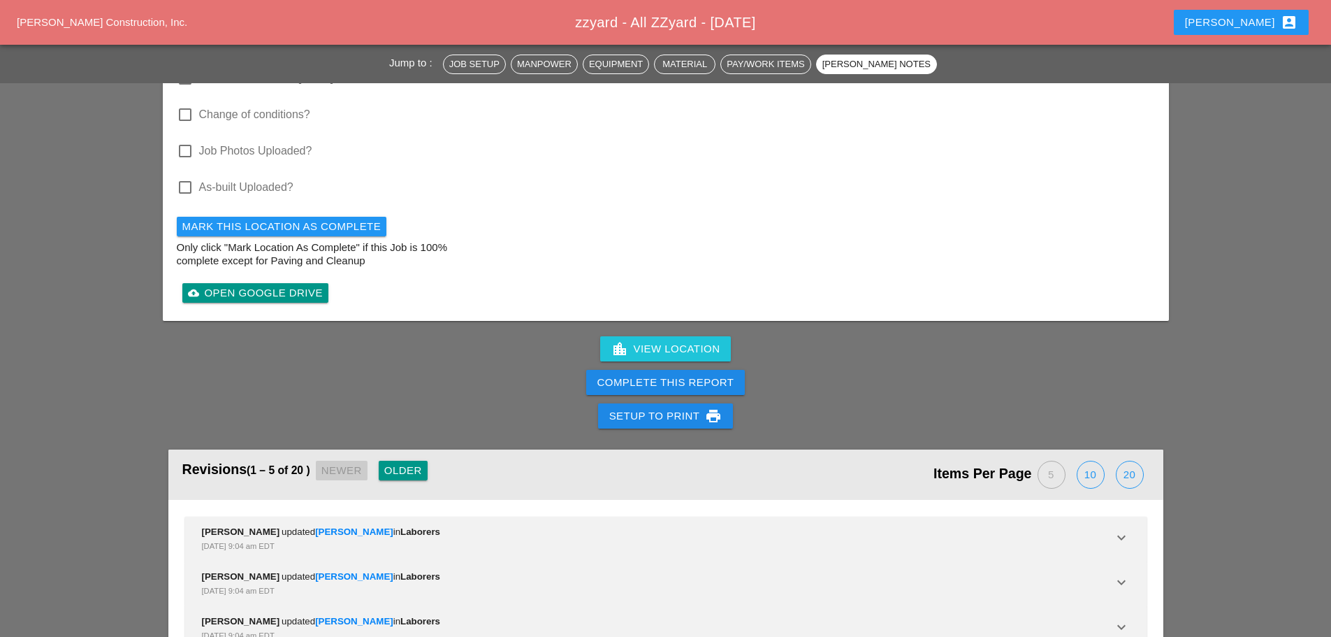
scroll to position [1982, 0]
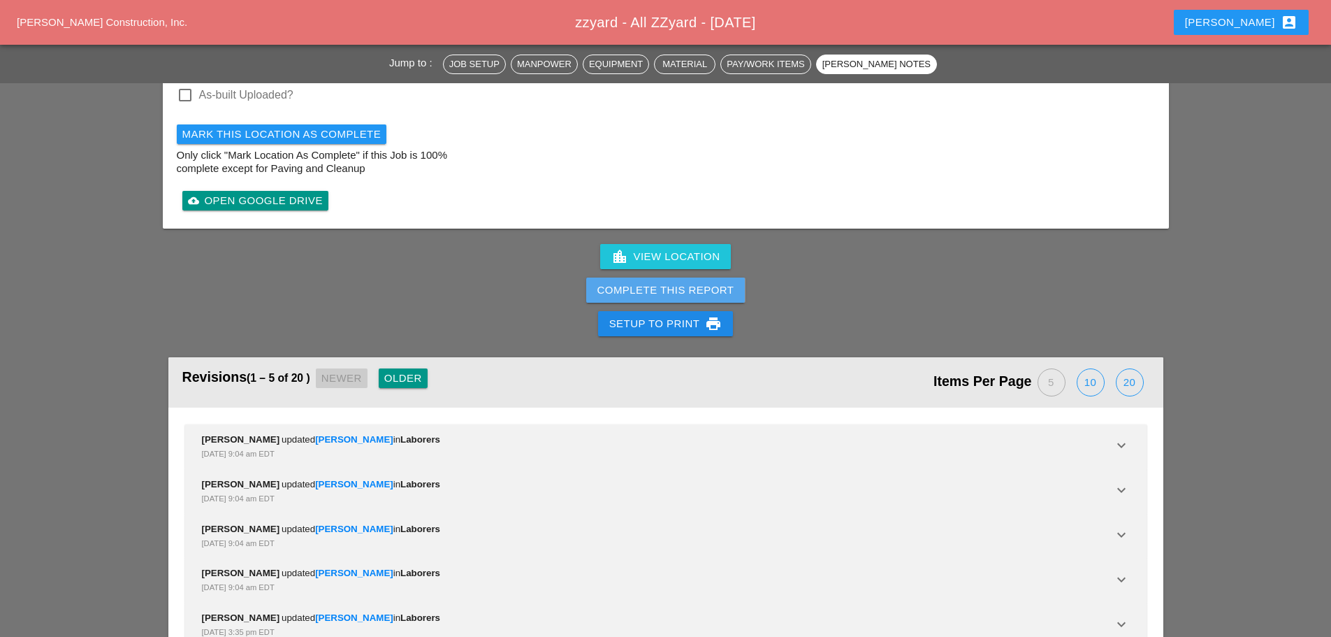
click at [673, 282] on div "Complete This Report" at bounding box center [665, 290] width 137 height 16
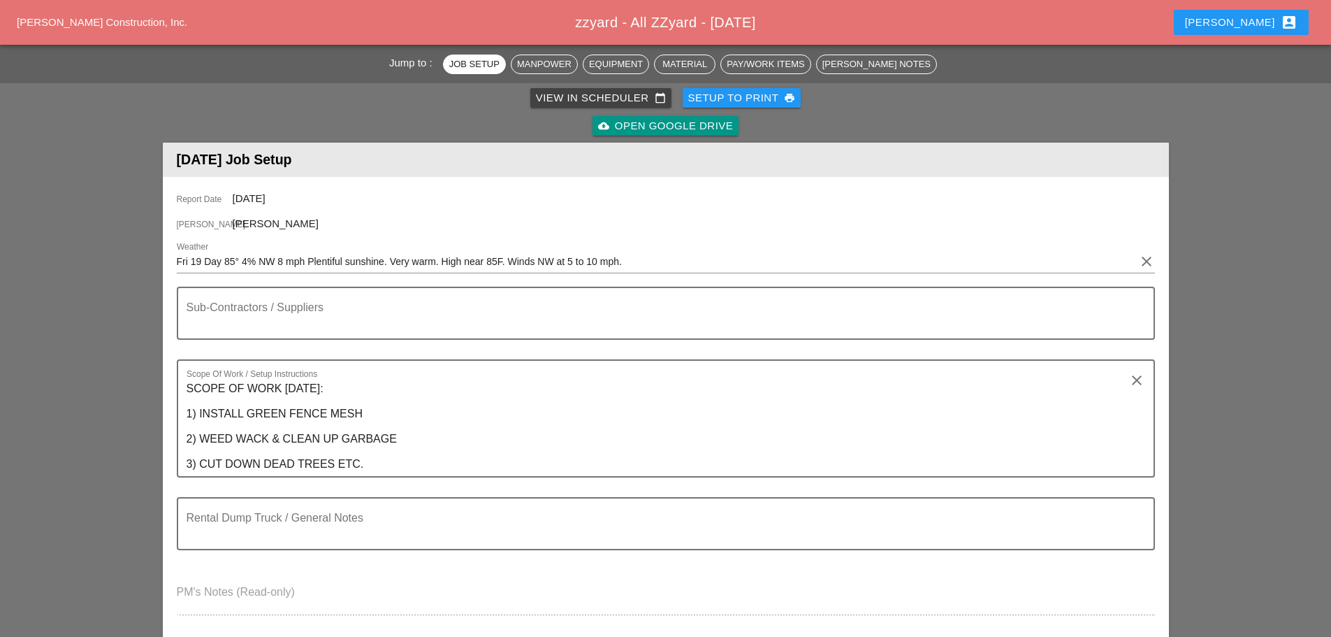
scroll to position [0, 0]
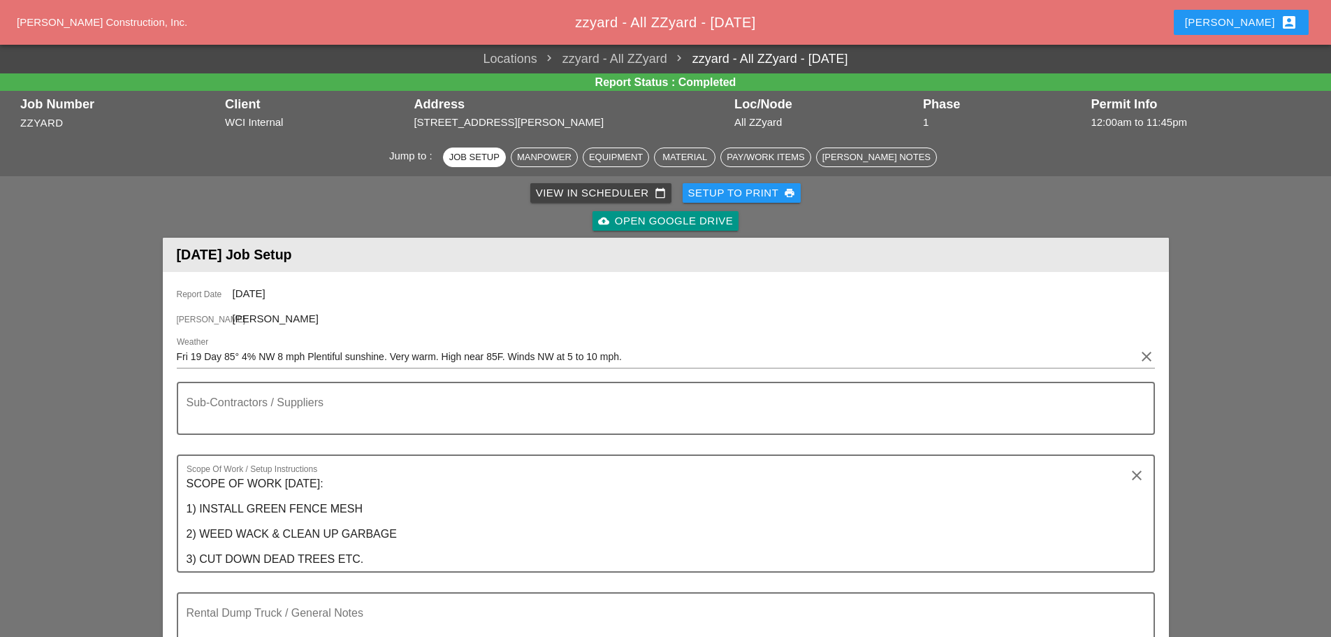
click at [1258, 26] on div "[PERSON_NAME] account_box" at bounding box center [1241, 22] width 112 height 17
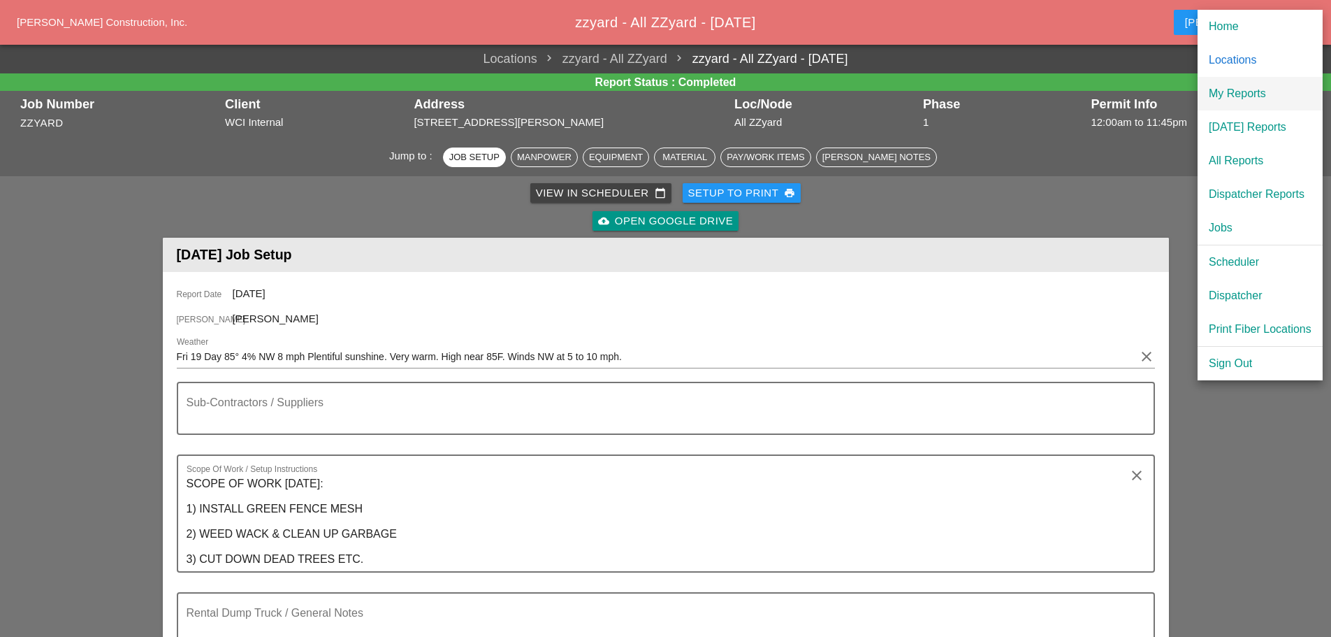
click at [1227, 92] on div "My Reports" at bounding box center [1260, 93] width 103 height 17
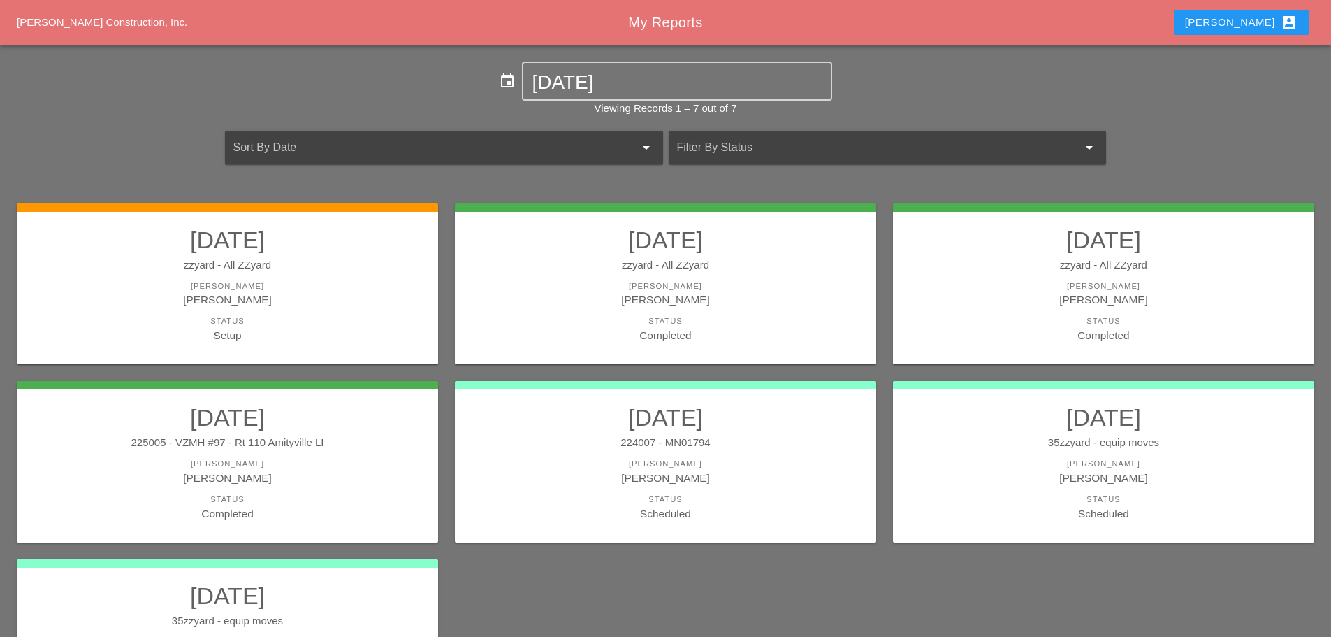
click at [333, 297] on div "[PERSON_NAME]" at bounding box center [227, 299] width 393 height 16
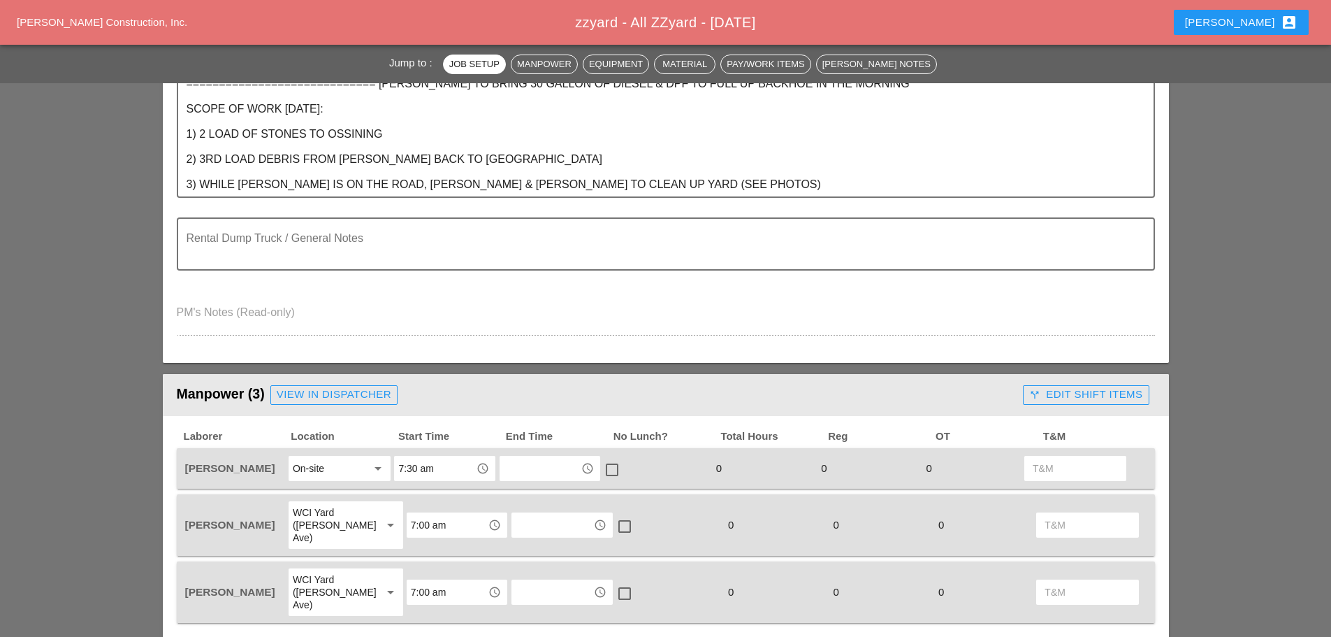
scroll to position [419, 0]
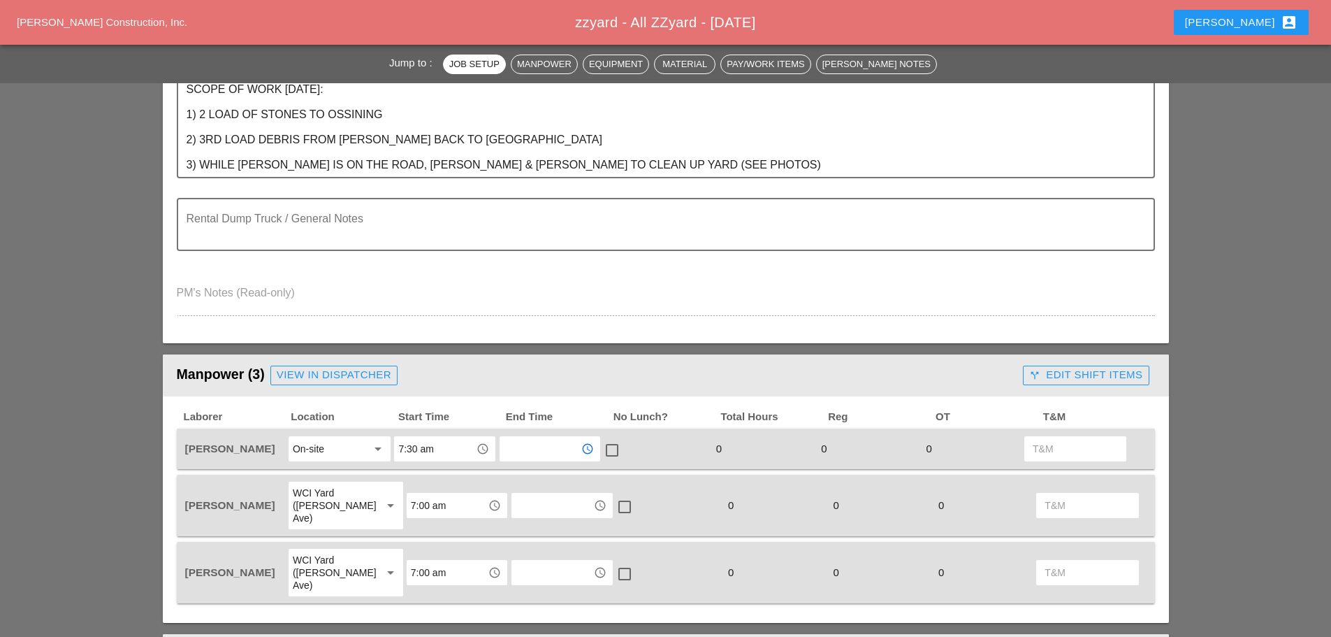
click at [543, 448] on input "text" at bounding box center [540, 448] width 73 height 22
click at [551, 377] on div "3:00 pm" at bounding box center [551, 383] width 81 height 17
type input "3:00 pm"
click at [551, 504] on input "text" at bounding box center [552, 505] width 73 height 22
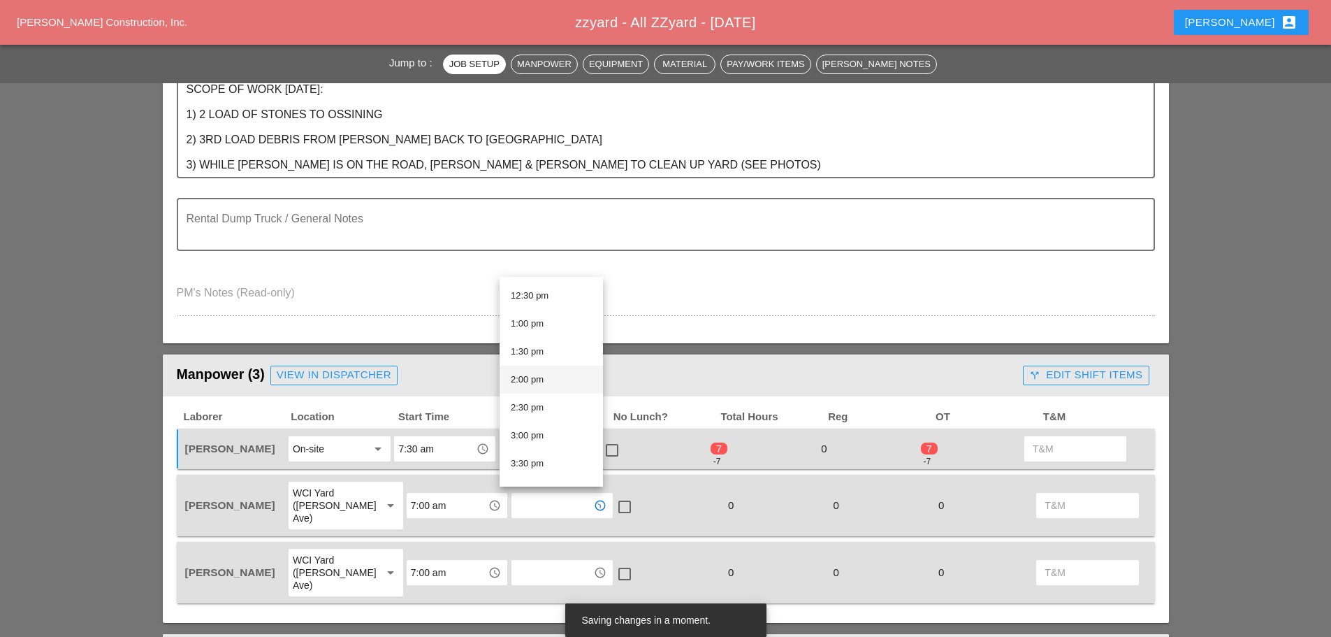
scroll to position [774, 0]
click at [530, 351] on div "3:00 pm" at bounding box center [551, 357] width 81 height 17
type input "3:00 pm"
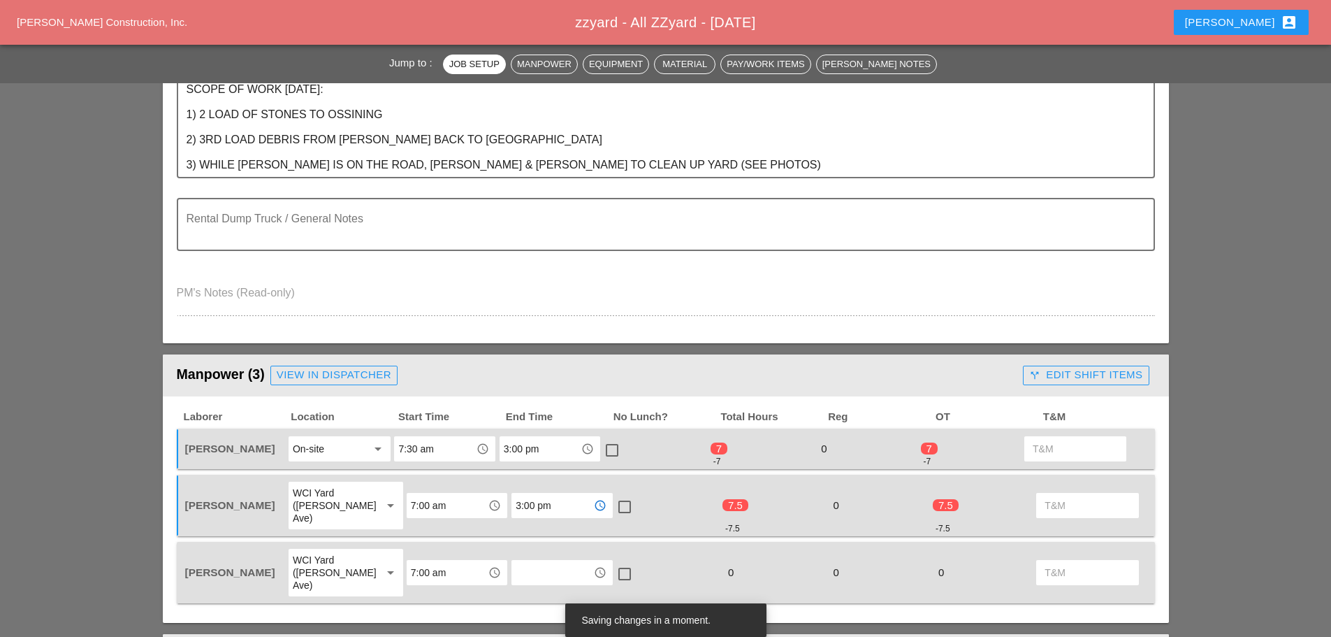
click at [532, 561] on input "text" at bounding box center [552, 572] width 73 height 22
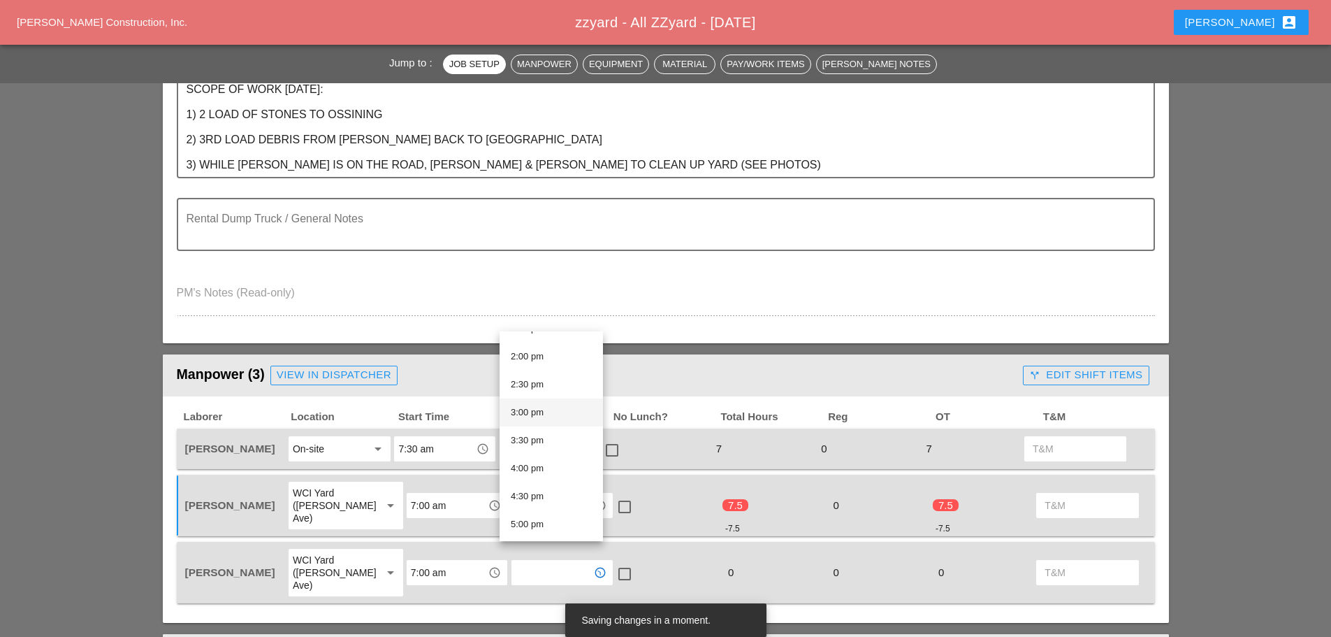
click at [548, 409] on div "3:00 pm" at bounding box center [551, 412] width 81 height 17
type input "3:00 pm"
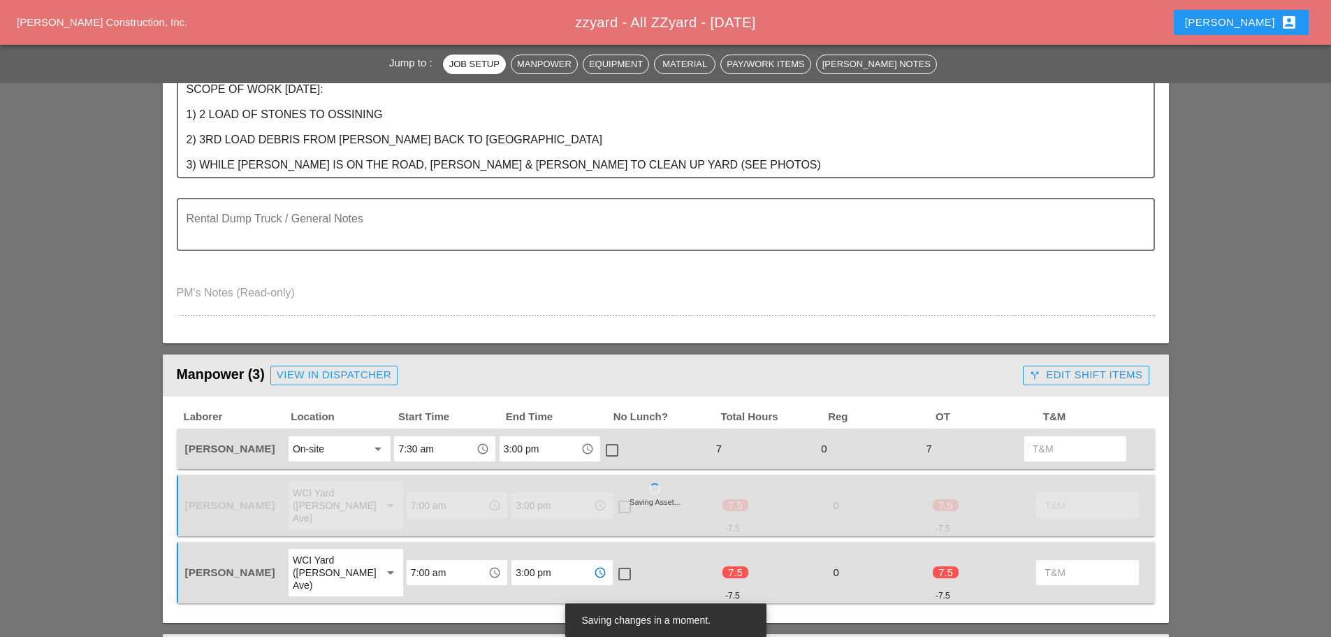
click at [437, 561] on input "7:00 am" at bounding box center [447, 572] width 73 height 22
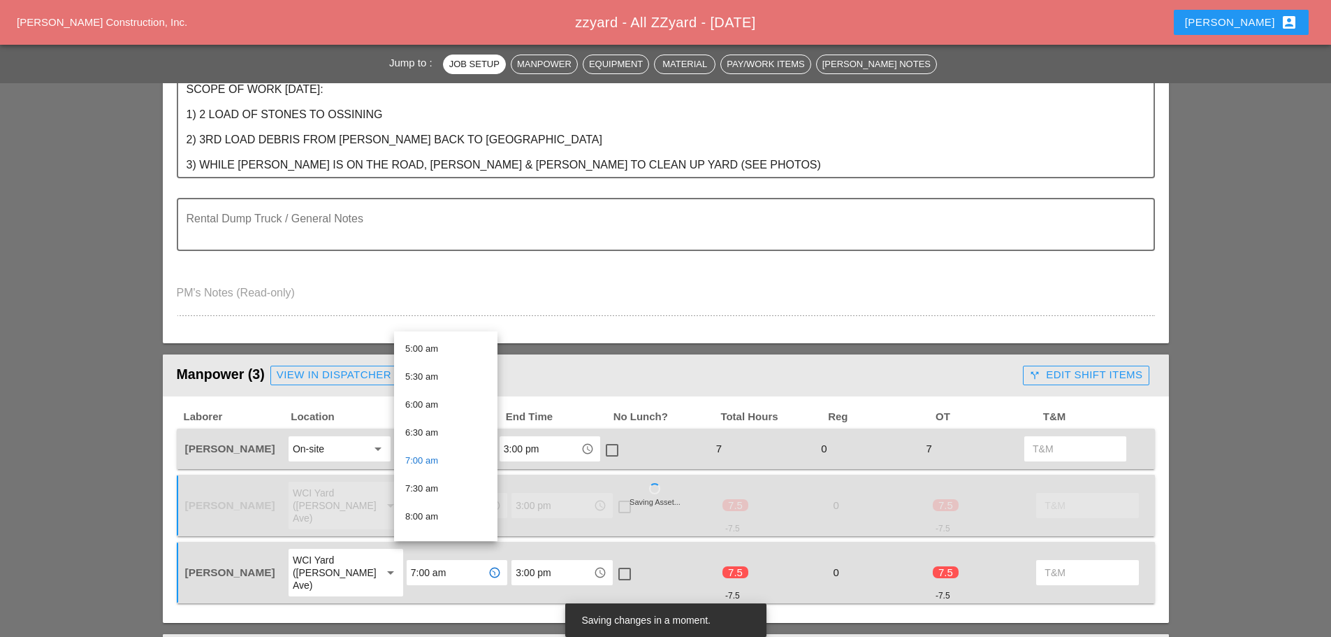
scroll to position [279, 0]
click at [428, 423] on div "6:30 am" at bounding box center [445, 432] width 81 height 28
type input "6:30 am"
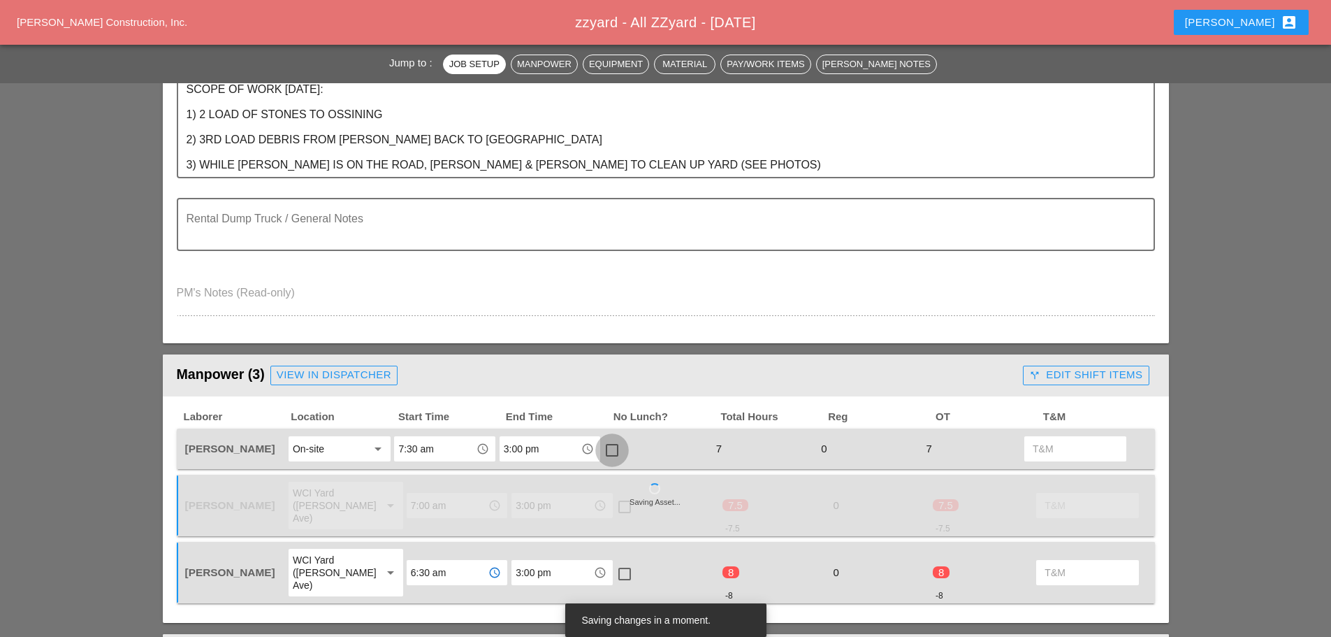
click at [613, 447] on div at bounding box center [612, 450] width 24 height 24
checkbox input "true"
click at [613, 500] on div at bounding box center [625, 507] width 24 height 24
checkbox input "true"
click at [613, 562] on div at bounding box center [625, 574] width 24 height 24
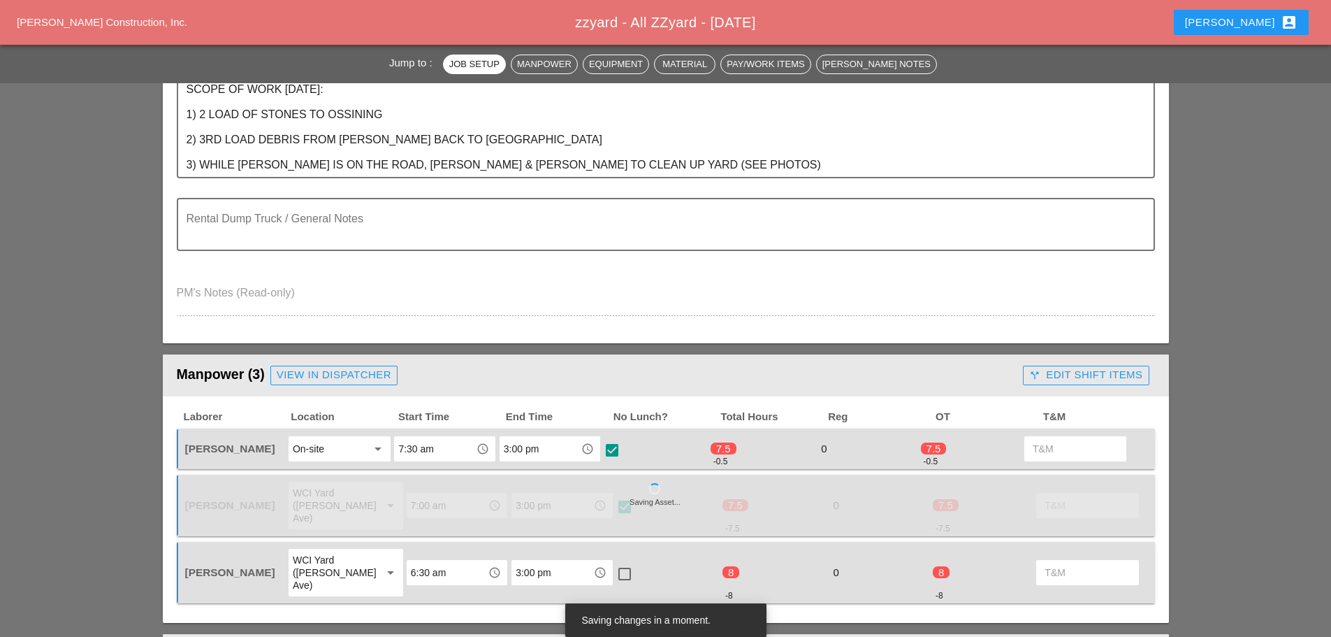
checkbox input "true"
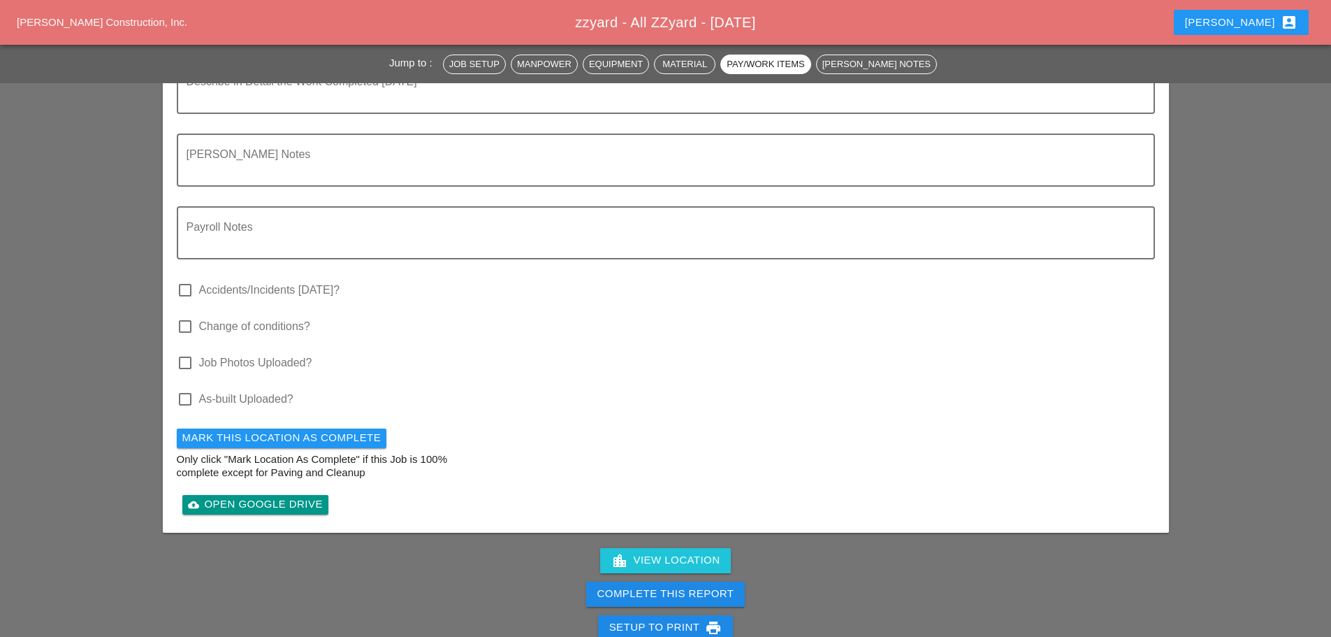
scroll to position [1956, 0]
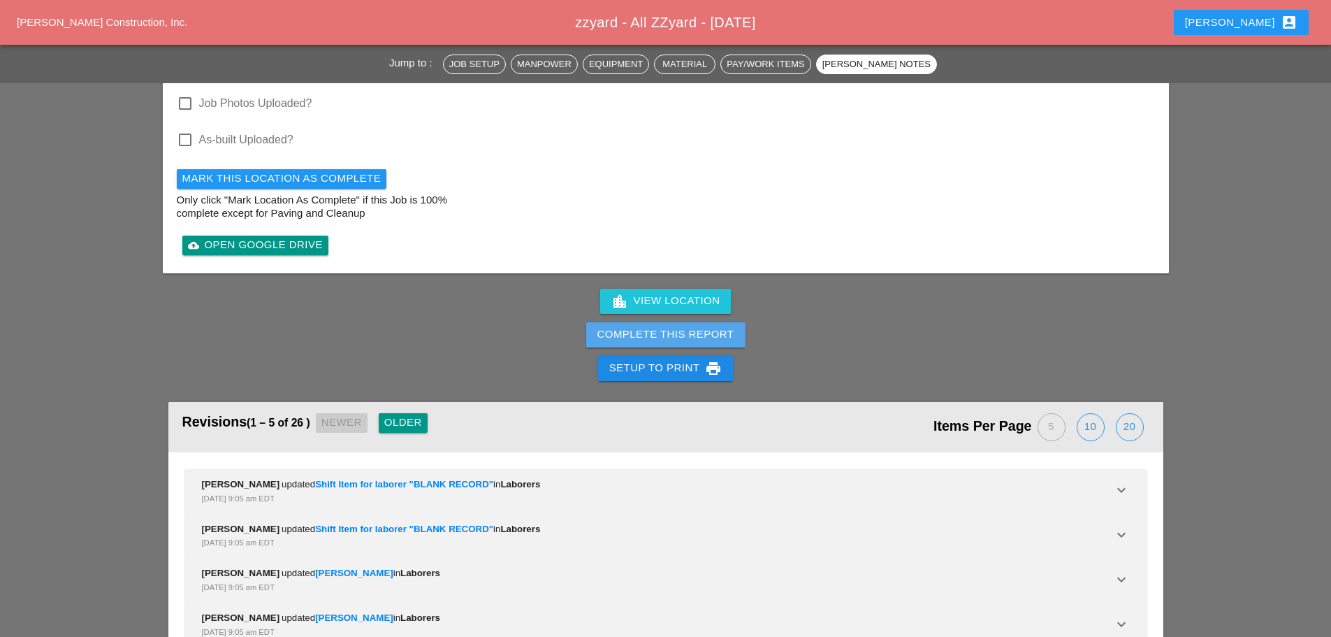
click at [664, 326] on div "Complete This Report" at bounding box center [665, 334] width 137 height 16
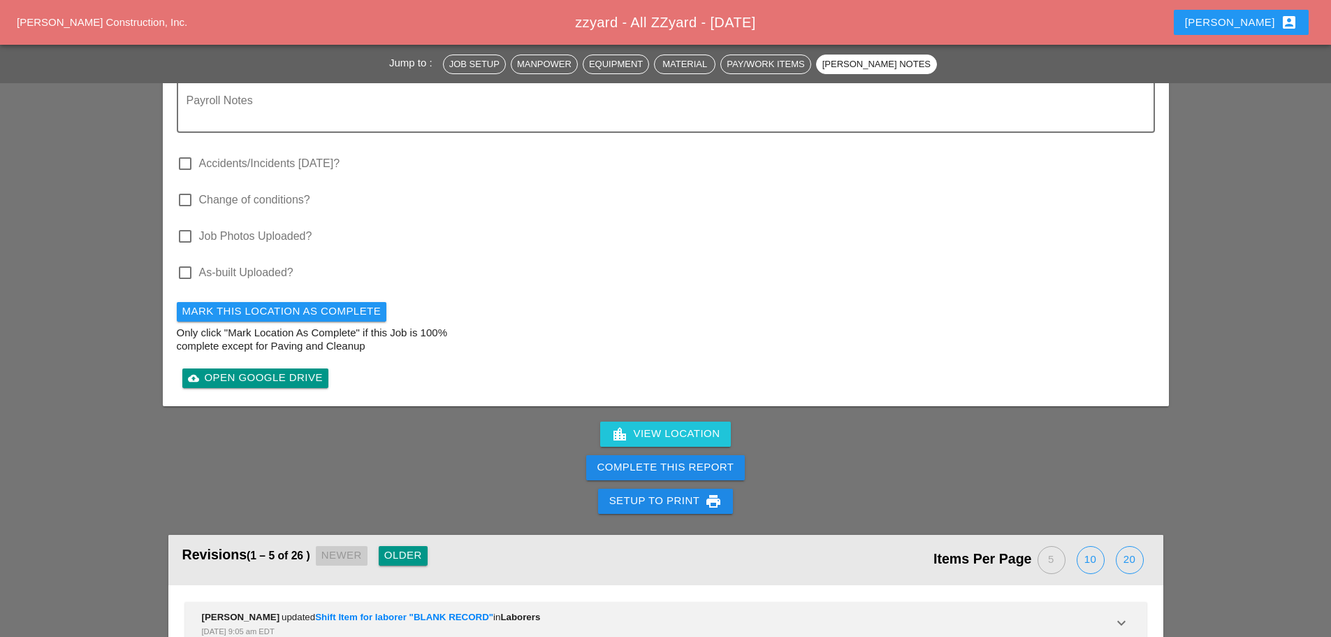
scroll to position [1887, 0]
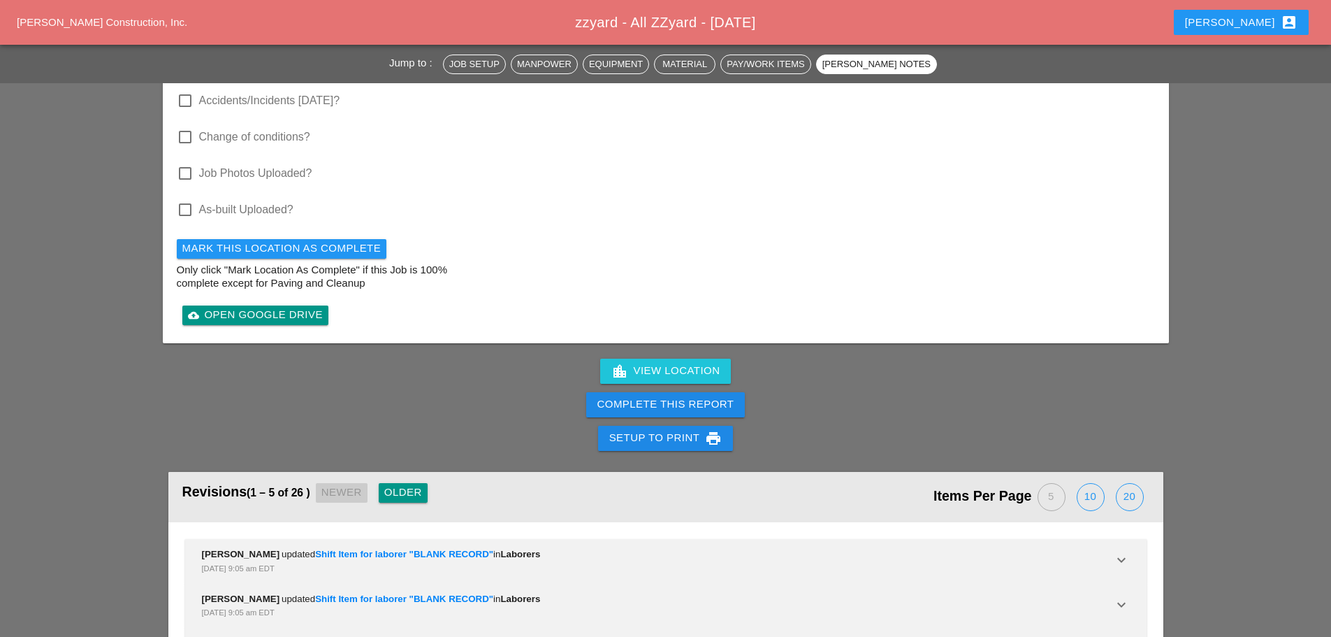
click at [645, 396] on div "Complete This Report" at bounding box center [665, 404] width 137 height 16
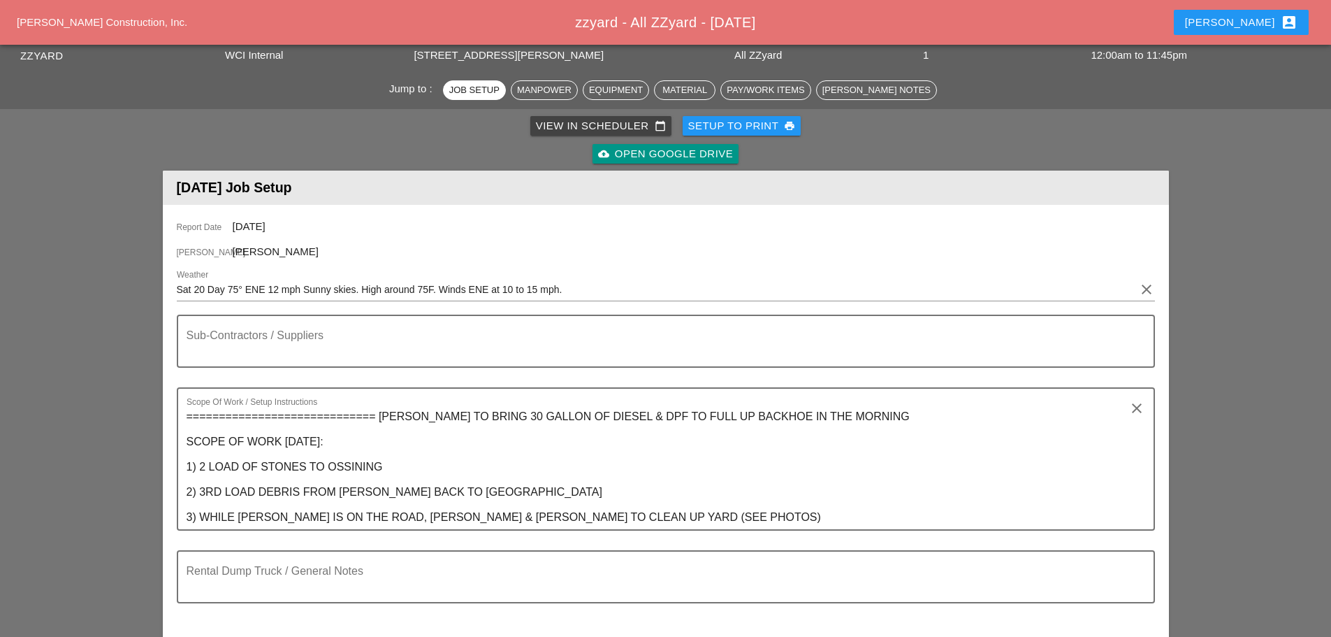
scroll to position [0, 0]
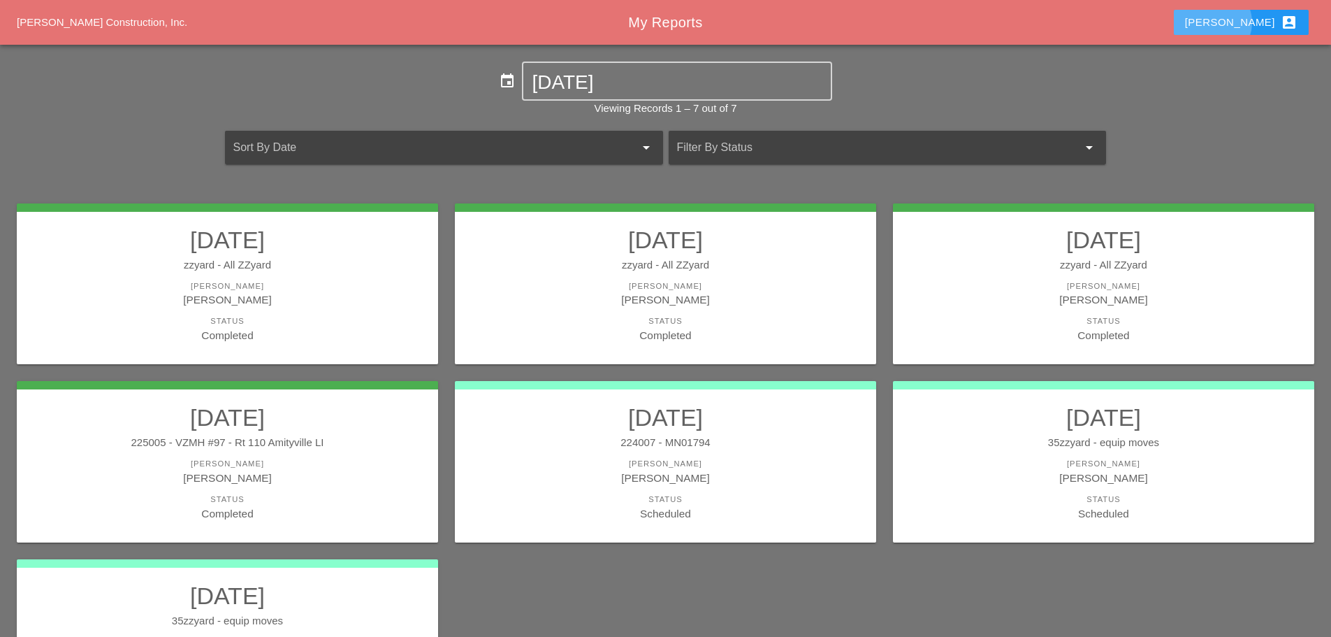
click at [1263, 19] on div "[PERSON_NAME] account_box" at bounding box center [1241, 22] width 112 height 17
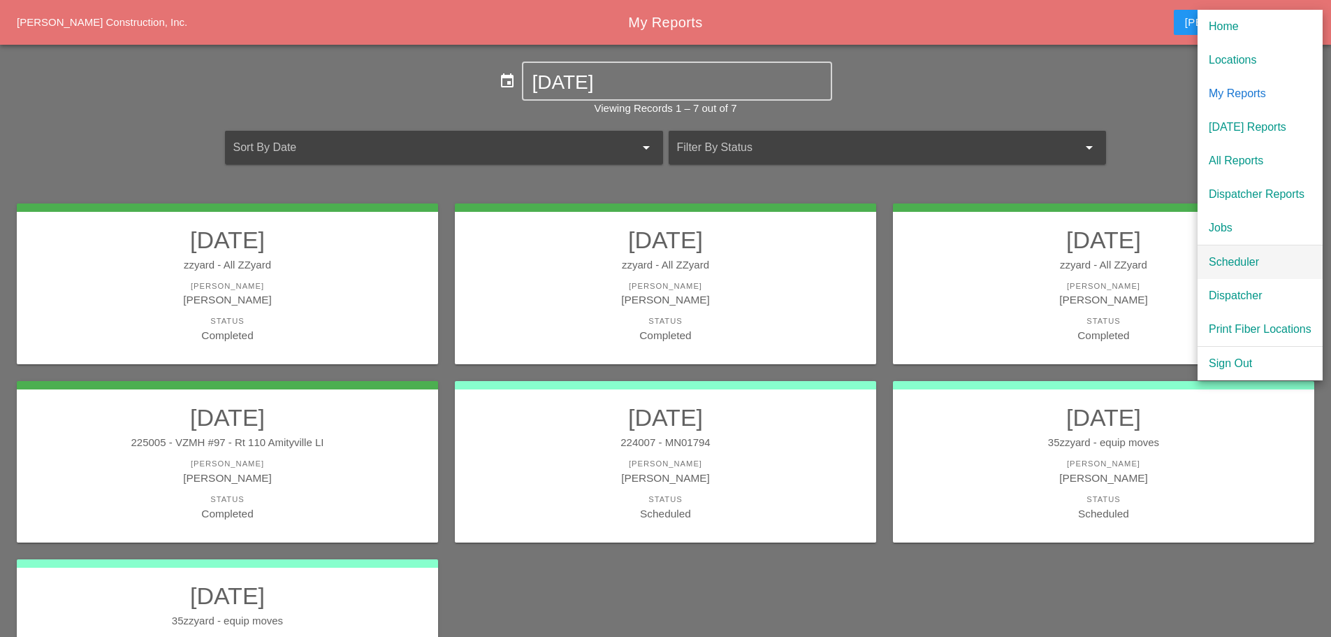
click at [1240, 257] on div "Scheduler" at bounding box center [1260, 262] width 103 height 17
